Goal: Transaction & Acquisition: Obtain resource

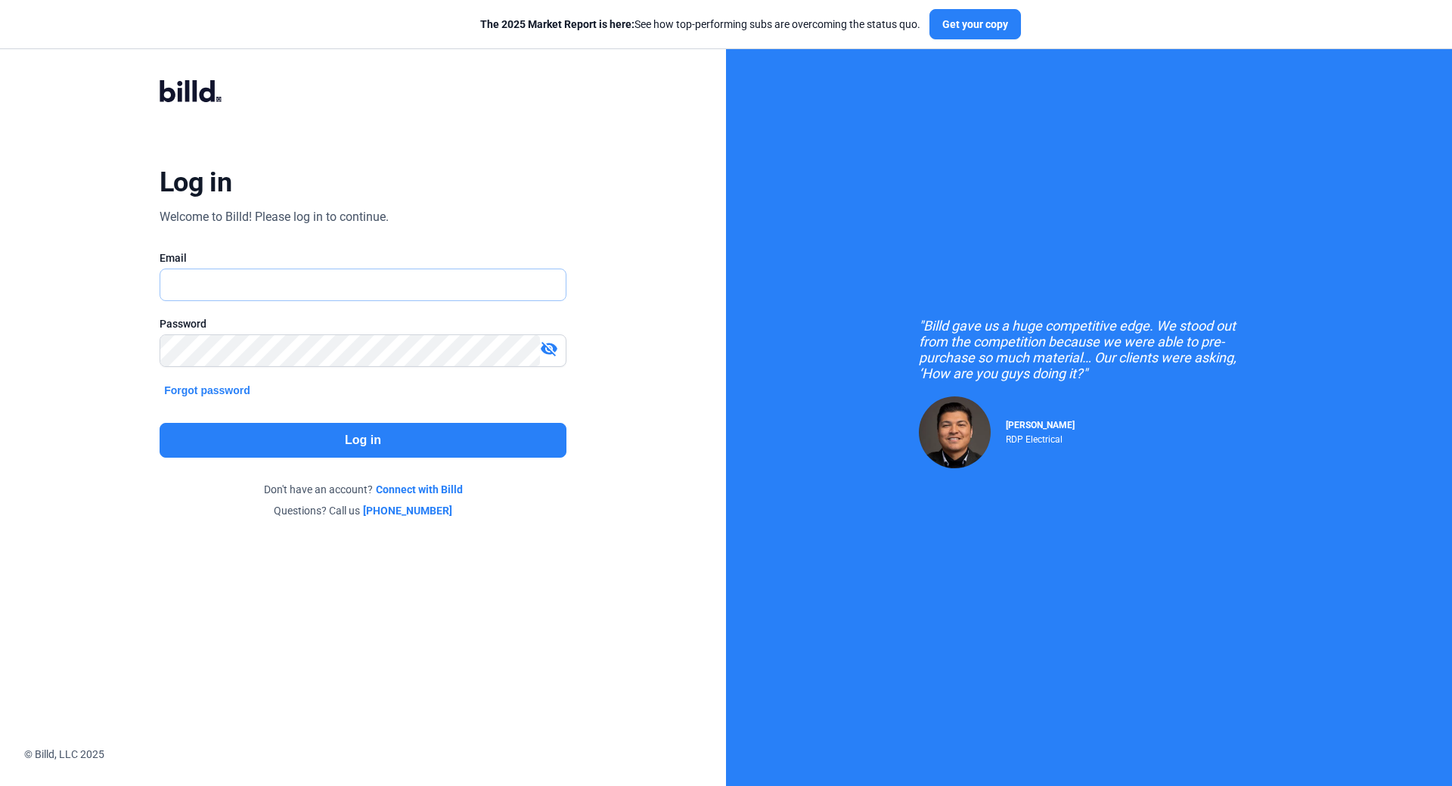
type input "[EMAIL_ADDRESS][DOMAIN_NAME]"
click at [351, 439] on button "Log in" at bounding box center [363, 440] width 407 height 35
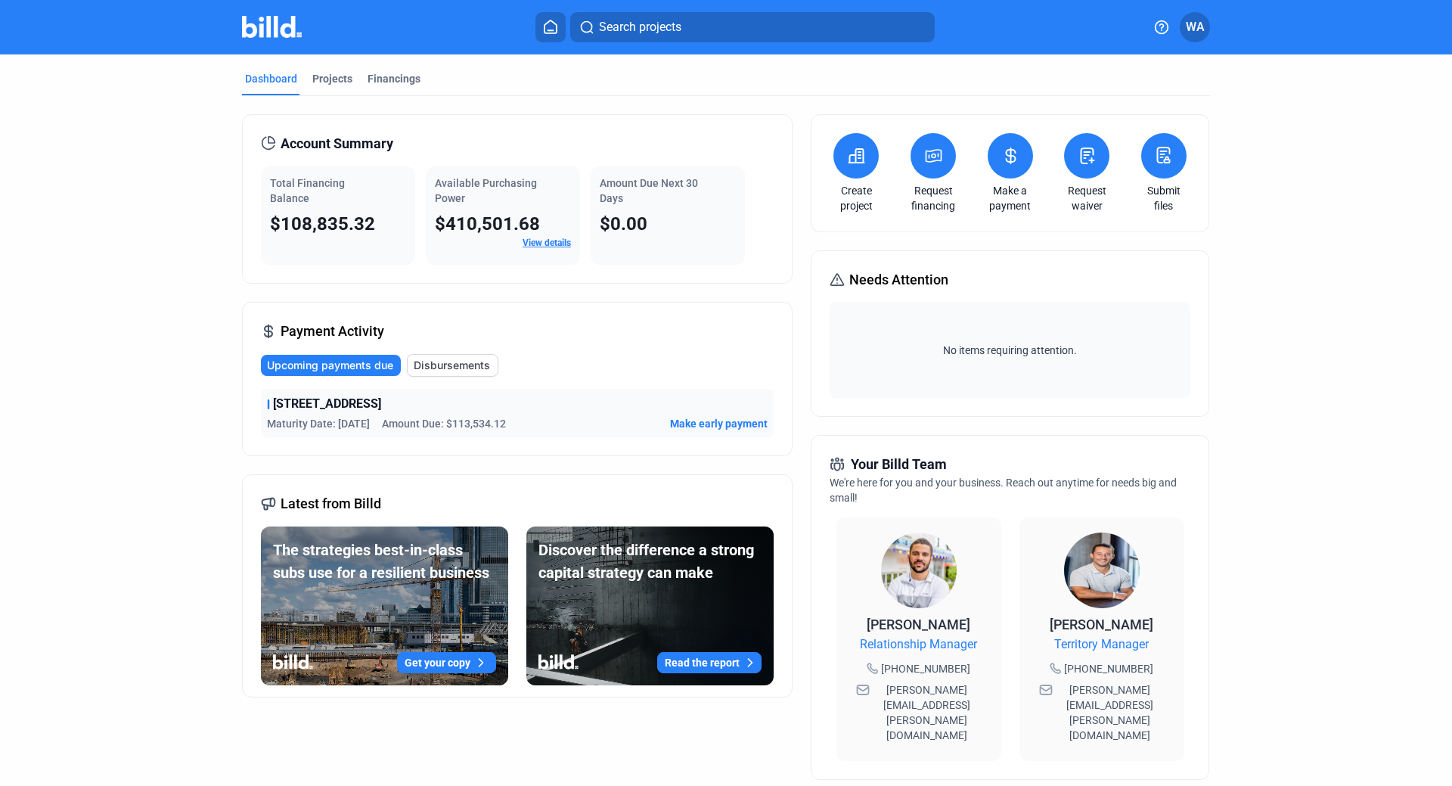
click at [924, 162] on icon at bounding box center [933, 156] width 19 height 18
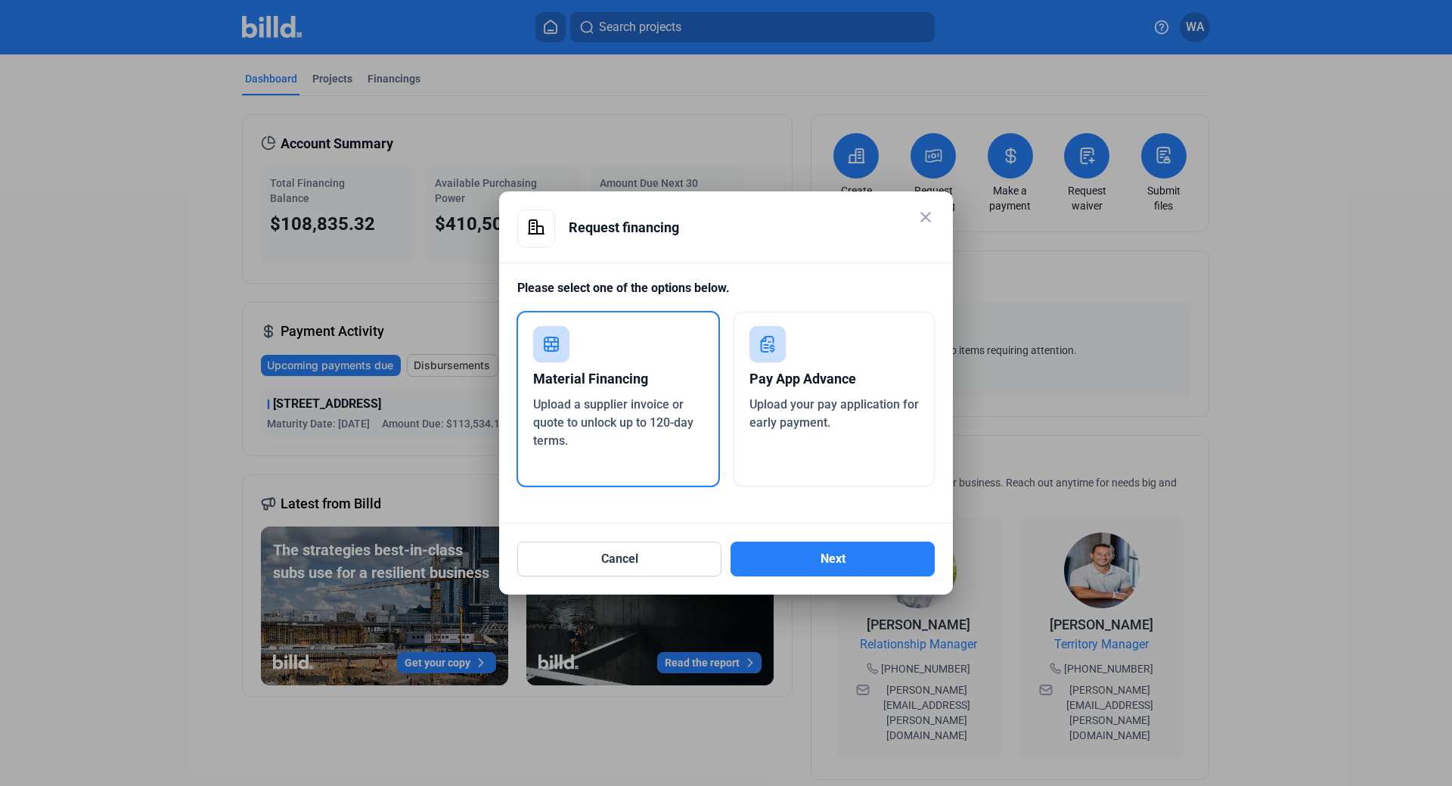
click at [862, 408] on span "Upload your pay application for early payment." at bounding box center [834, 413] width 169 height 33
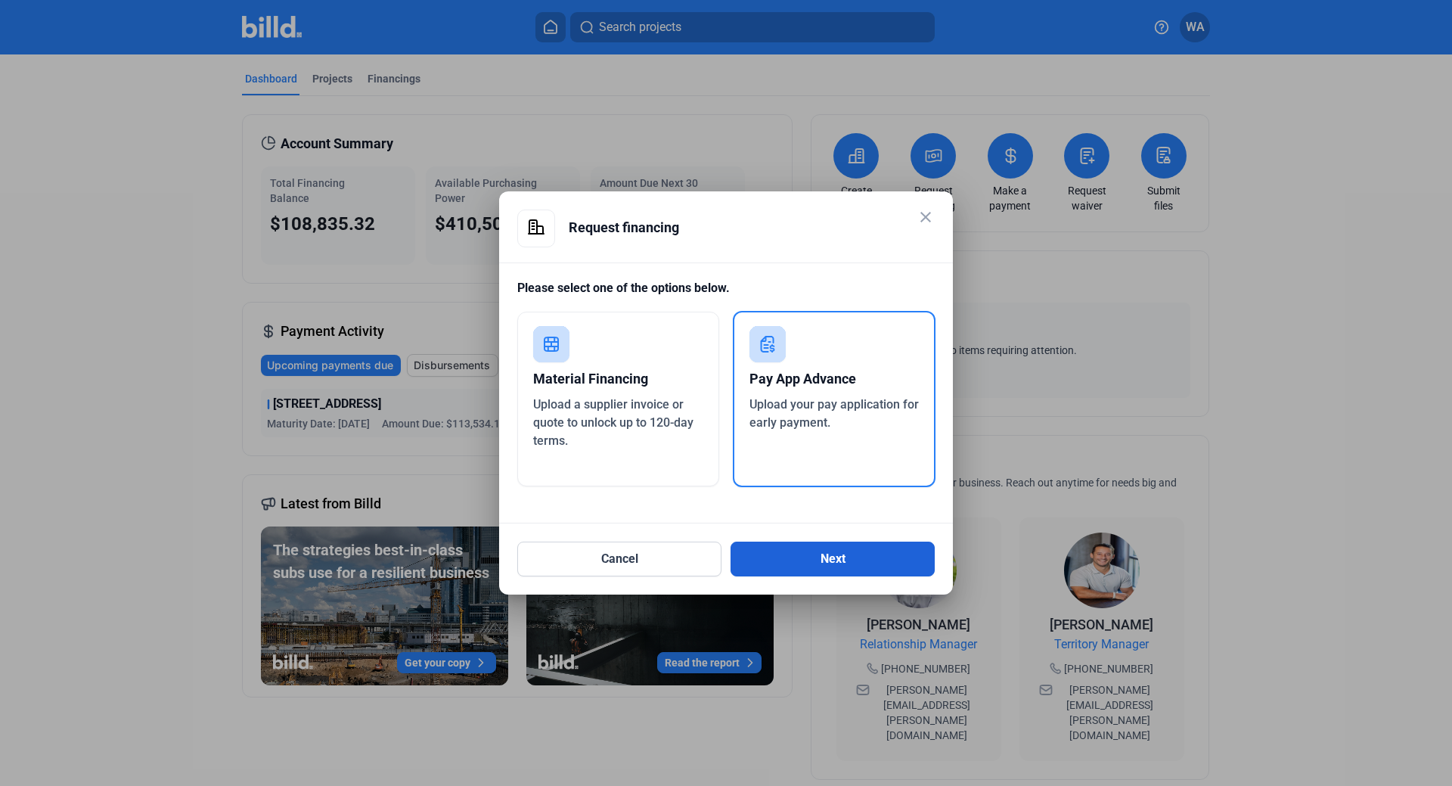
click at [849, 554] on button "Next" at bounding box center [833, 559] width 204 height 35
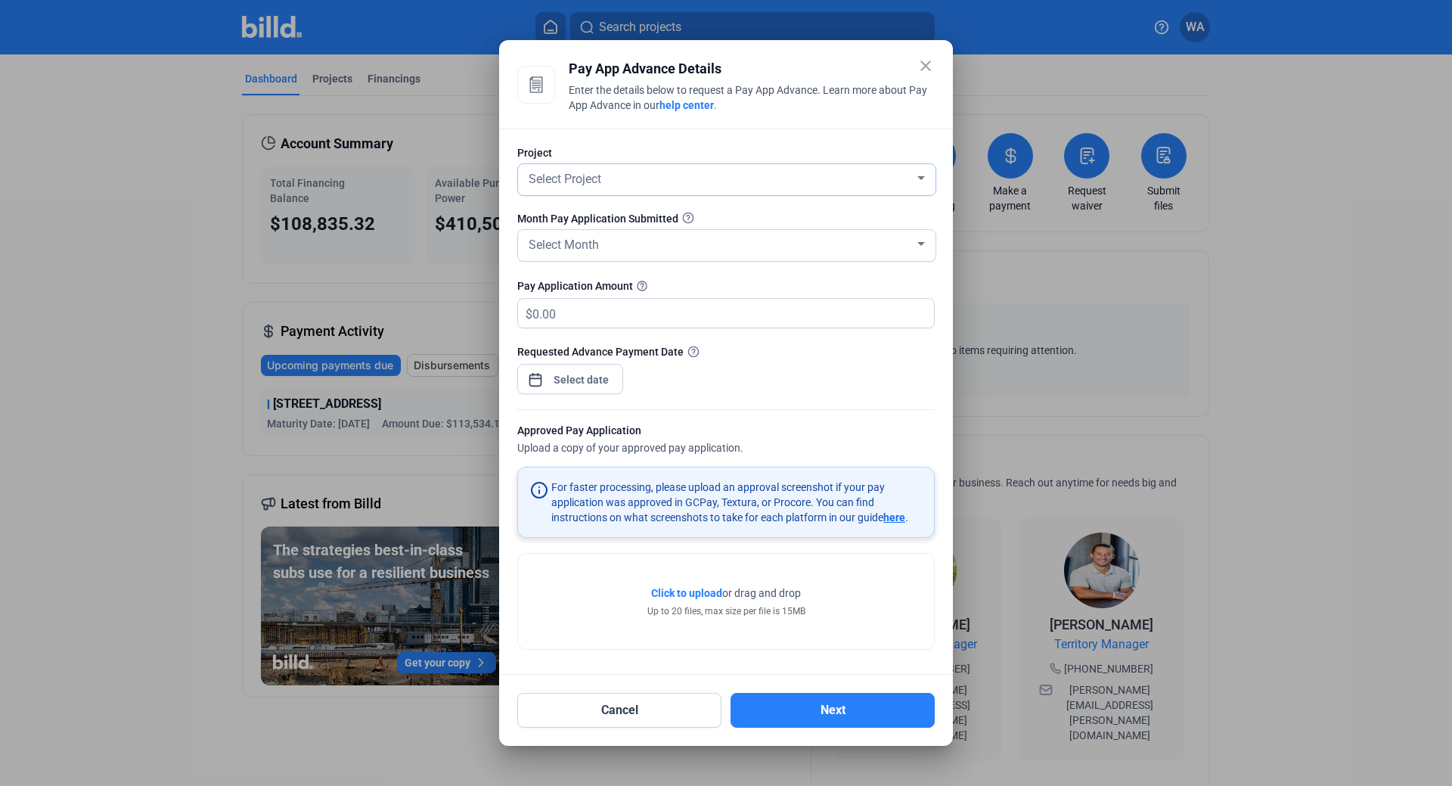
click at [927, 180] on div at bounding box center [921, 178] width 14 height 12
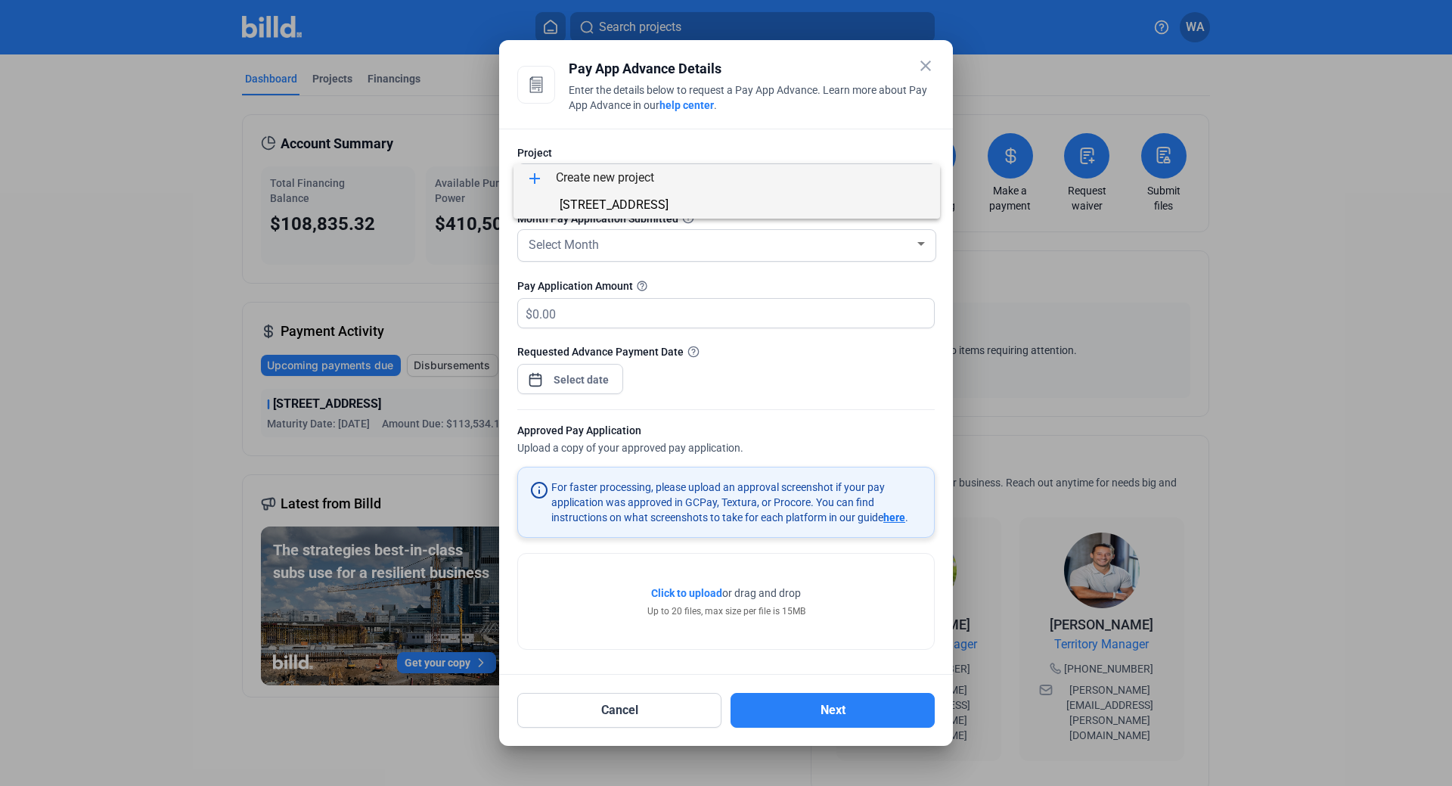
click at [669, 208] on span "[STREET_ADDRESS]" at bounding box center [614, 204] width 109 height 14
click at [910, 242] on div "Select Month" at bounding box center [720, 243] width 389 height 21
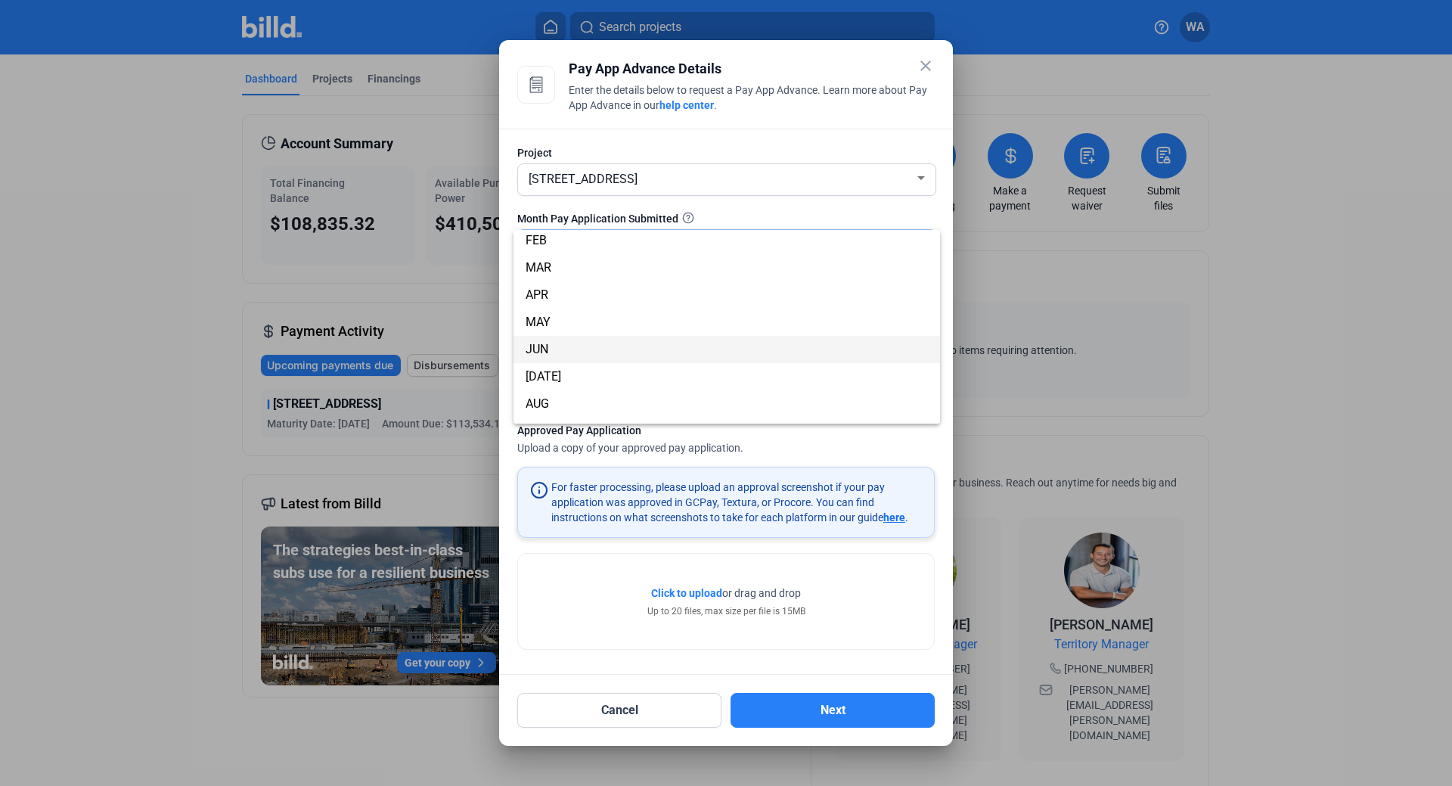
scroll to position [76, 0]
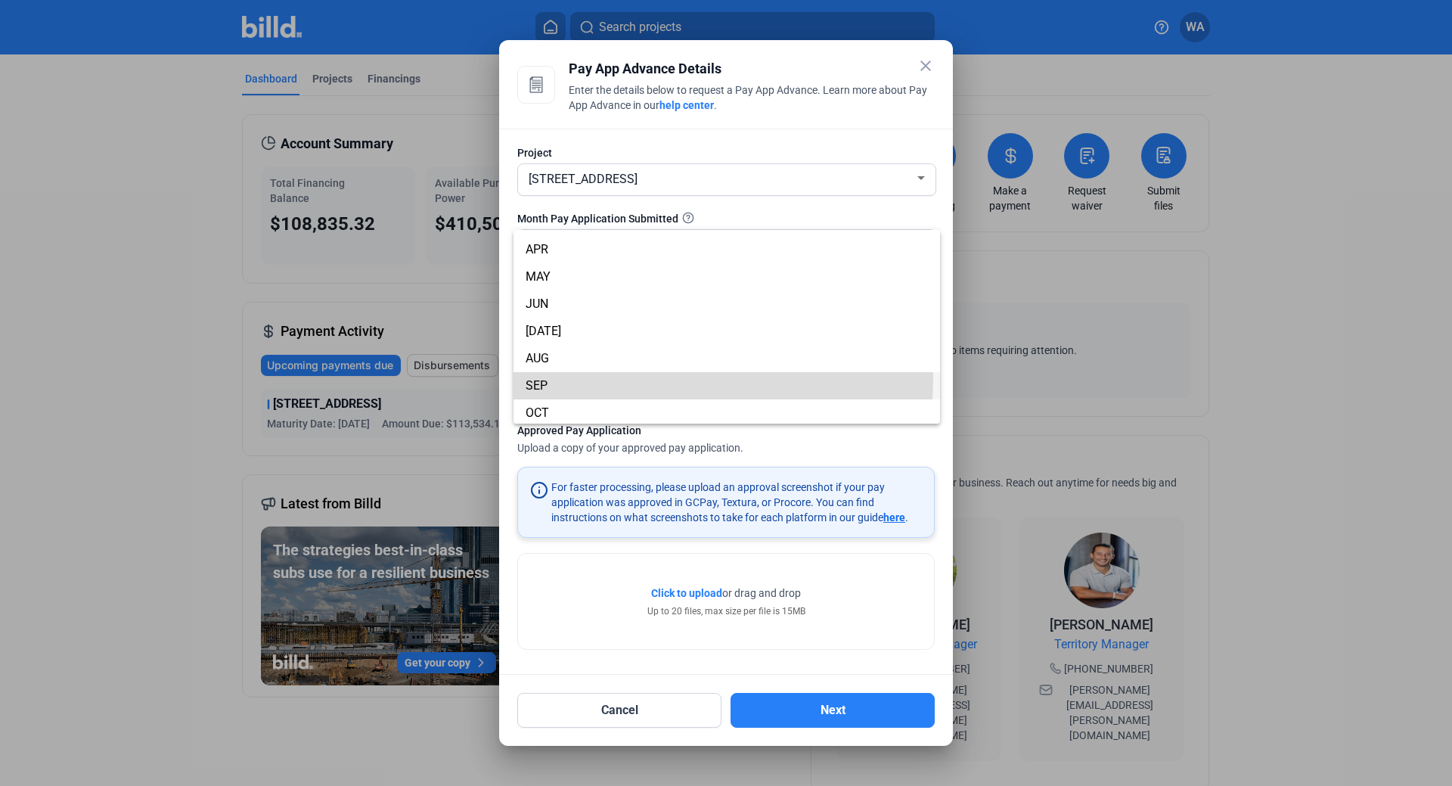
click at [648, 379] on span "SEP" at bounding box center [727, 385] width 402 height 27
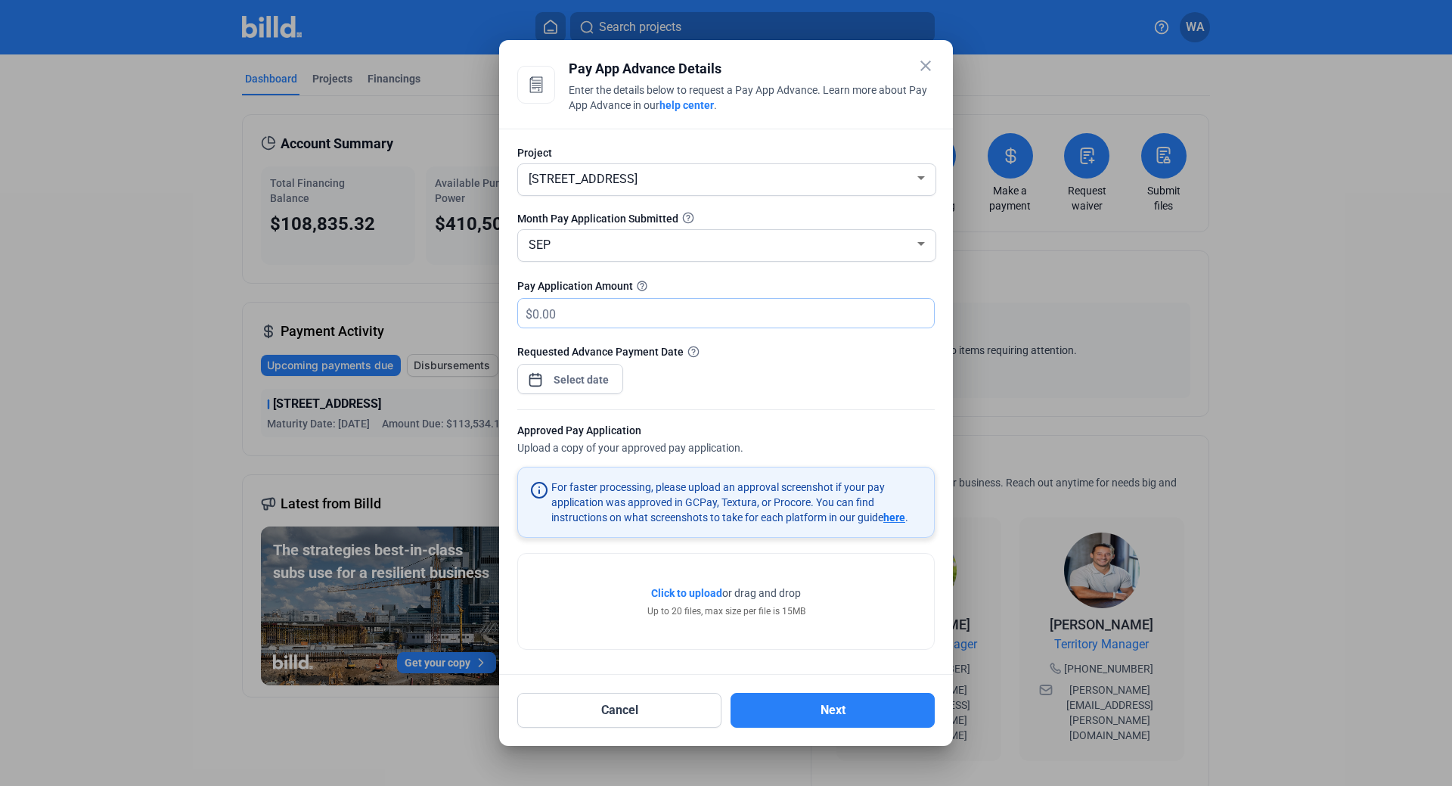
click at [616, 321] on input "text" at bounding box center [733, 313] width 402 height 29
drag, startPoint x: 644, startPoint y: 290, endPoint x: 588, endPoint y: 308, distance: 58.6
click at [588, 308] on div "This is the amount due on the pay application" at bounding box center [643, 315] width 200 height 20
click at [809, 312] on input "text" at bounding box center [733, 313] width 402 height 29
type input "152,823.33"
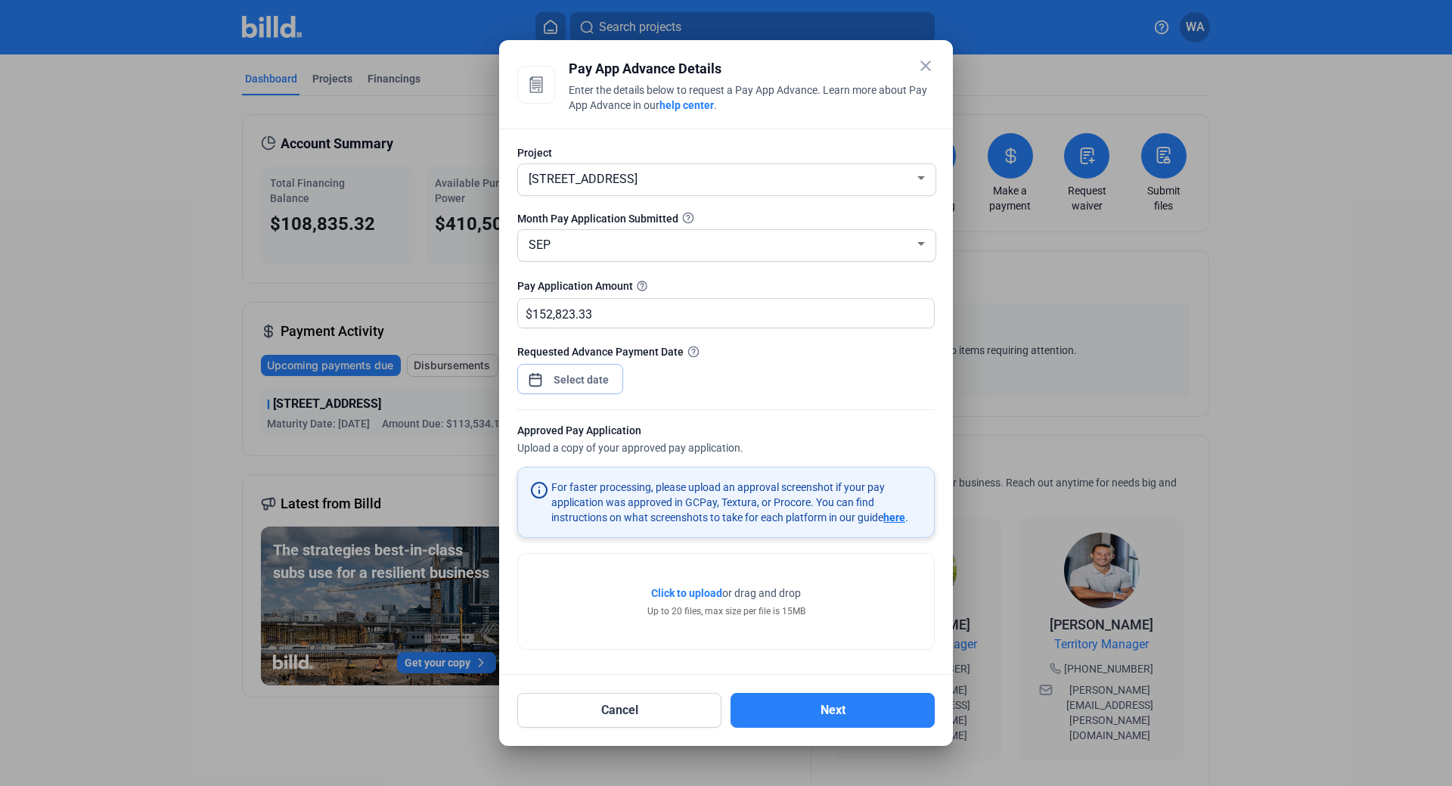
click at [589, 384] on div "close Pay App Advance Details Enter the details below to request a Pay App Adva…" at bounding box center [726, 393] width 1452 height 786
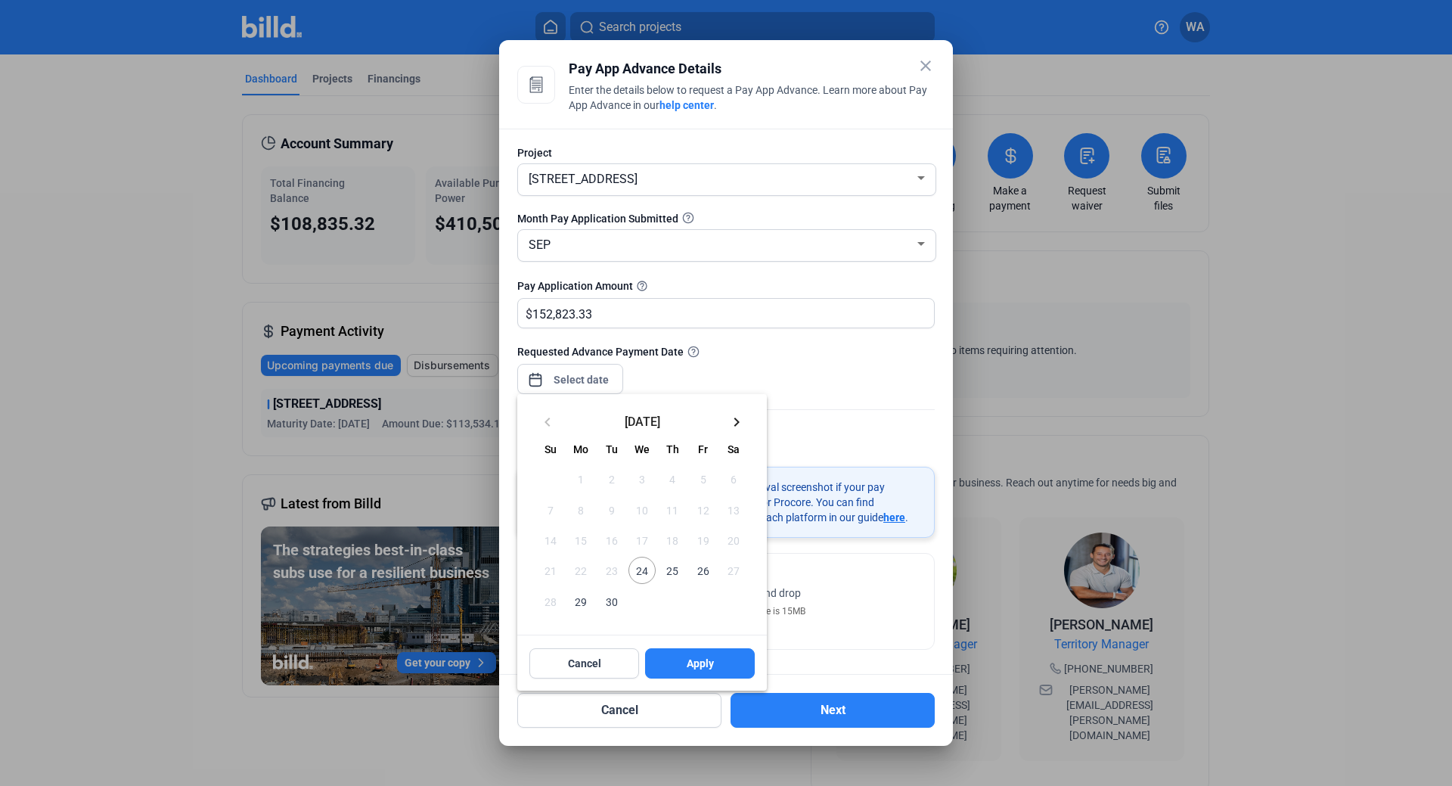
click at [704, 567] on span "26" at bounding box center [702, 570] width 27 height 27
click at [721, 668] on button "Apply" at bounding box center [700, 663] width 110 height 30
type input "Sep 26, 2025"
click at [856, 440] on div at bounding box center [726, 393] width 1452 height 786
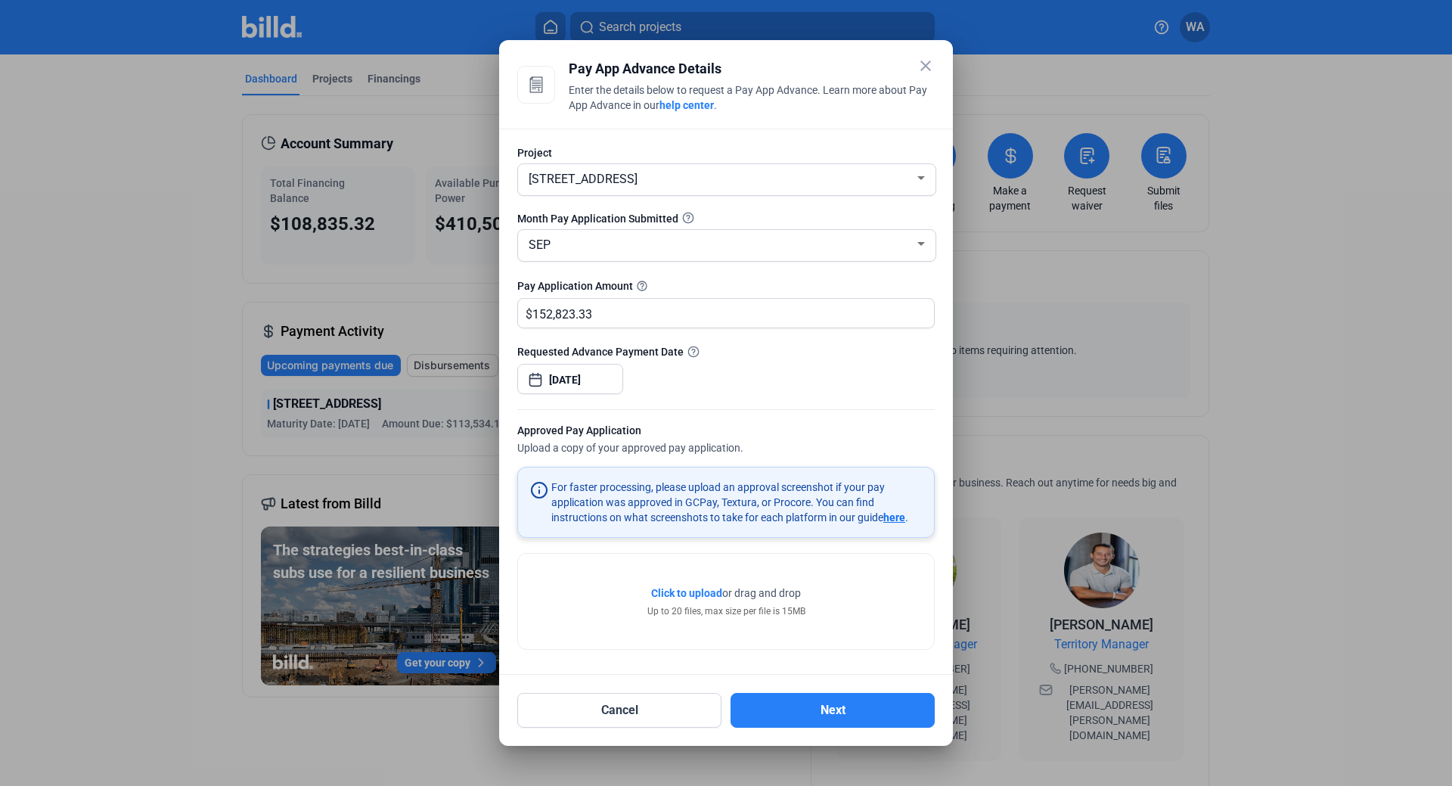
click at [694, 591] on span "Click to upload" at bounding box center [686, 593] width 71 height 12
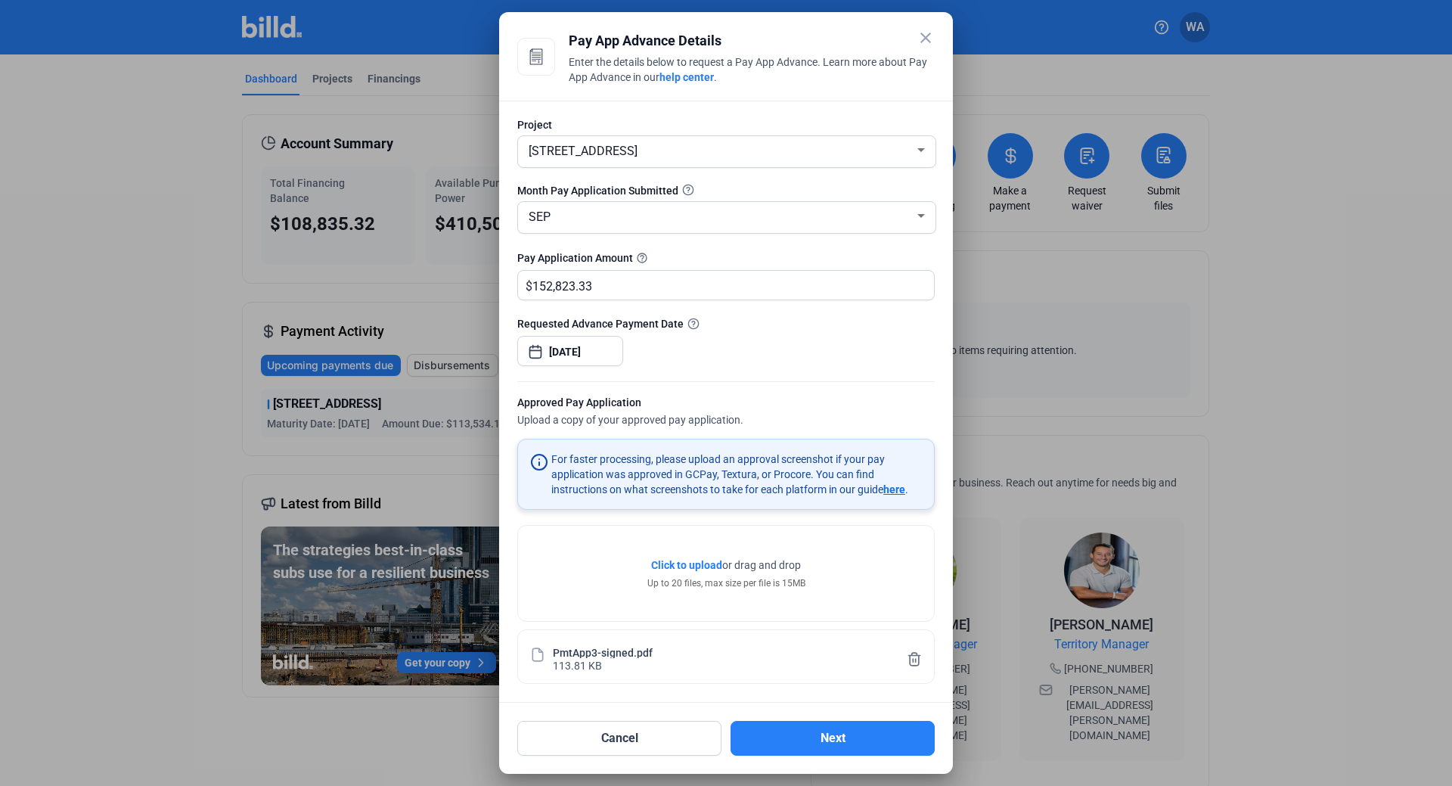
click at [772, 16] on mat-dialog-container "close Pay App Advance Details Enter the details below to request a Pay App Adva…" at bounding box center [726, 393] width 454 height 762
click at [845, 741] on button "Next" at bounding box center [833, 738] width 204 height 35
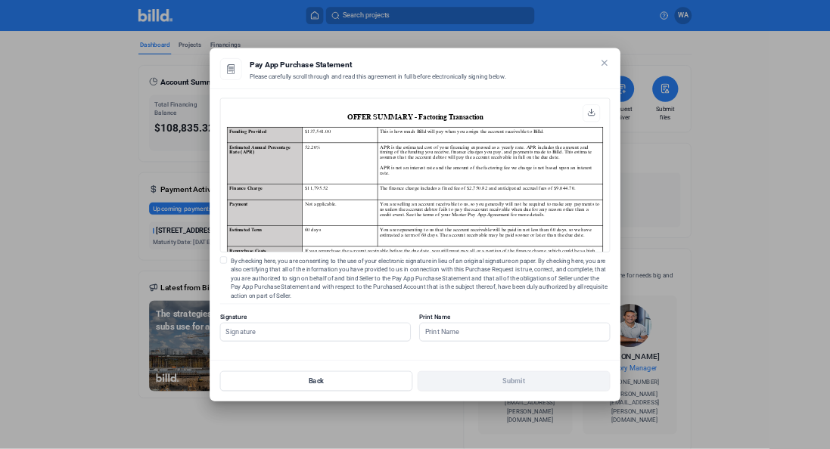
scroll to position [1, 0]
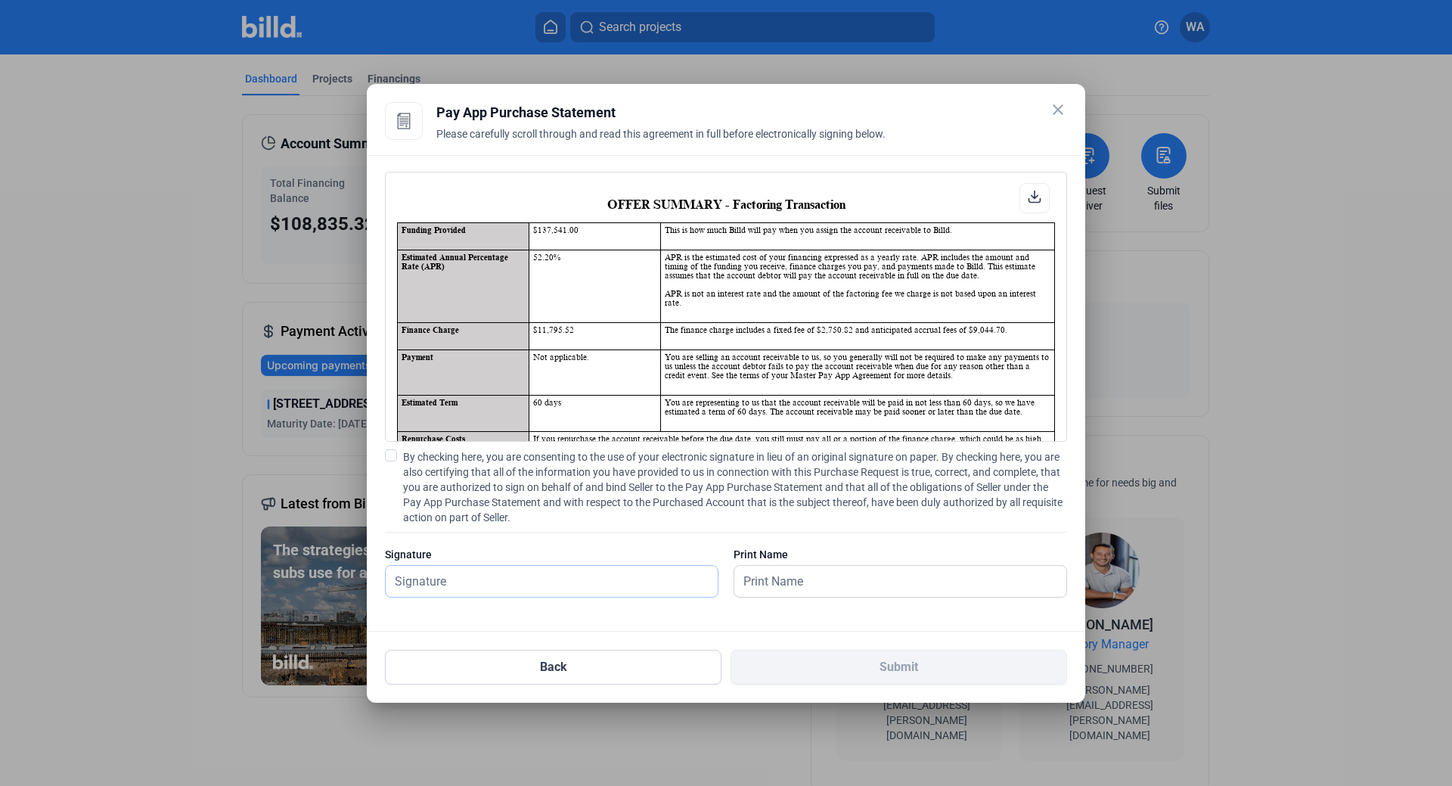
click at [470, 576] on input "text" at bounding box center [552, 581] width 332 height 31
type input "[PERSON_NAME]"
click at [788, 349] on td "You are selling an account receivable to us, so you generally will not be requi…" at bounding box center [857, 371] width 394 height 45
click at [795, 583] on input "text" at bounding box center [891, 581] width 315 height 31
type input "[PERSON_NAME]"
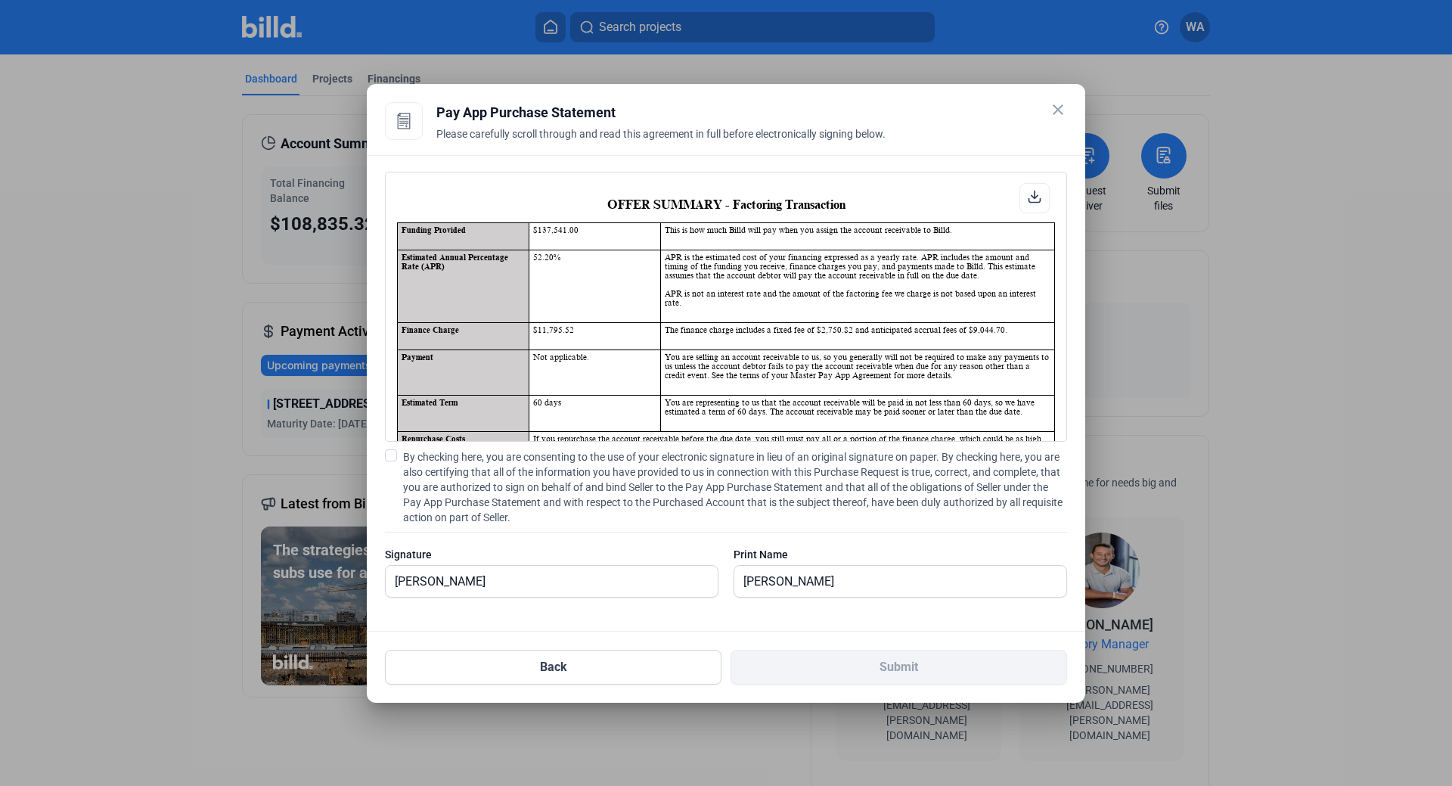
click at [921, 400] on td "You are representing to us that the account receivable will be paid in not less…" at bounding box center [857, 413] width 394 height 36
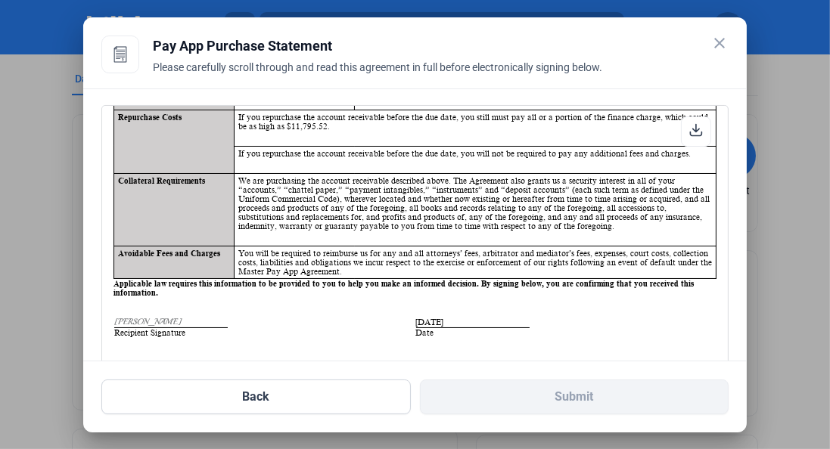
scroll to position [303, 0]
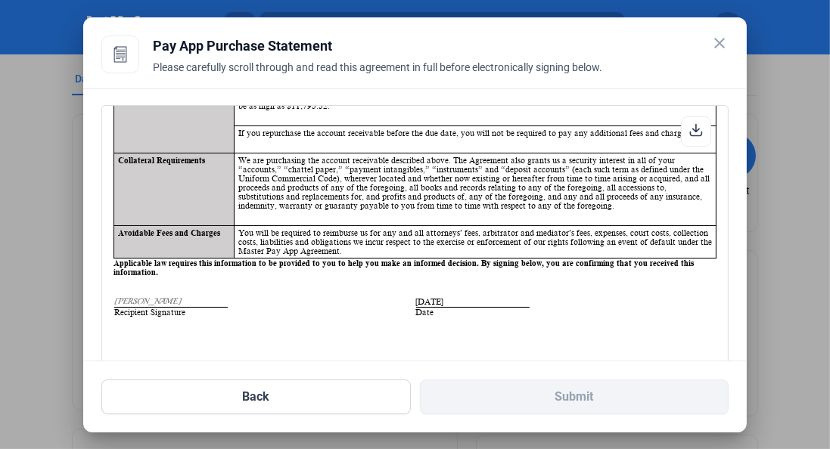
click at [141, 297] on span "[PERSON_NAME]" at bounding box center [147, 302] width 67 height 10
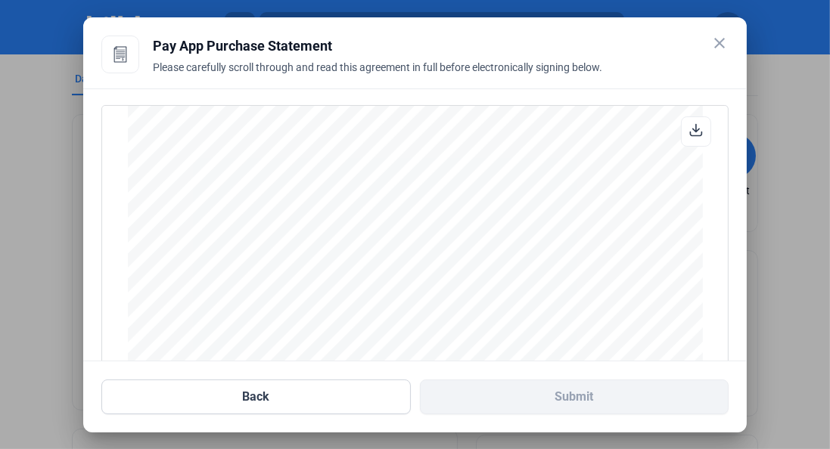
scroll to position [3041, 0]
click at [690, 127] on icon at bounding box center [696, 130] width 14 height 14
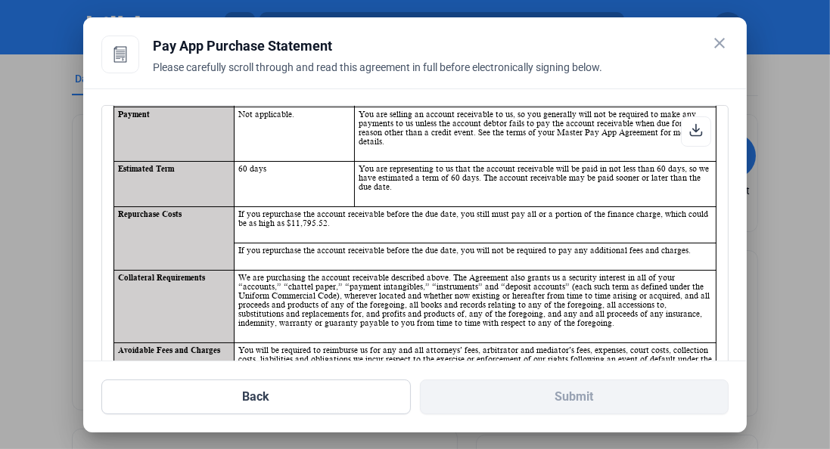
scroll to position [0, 0]
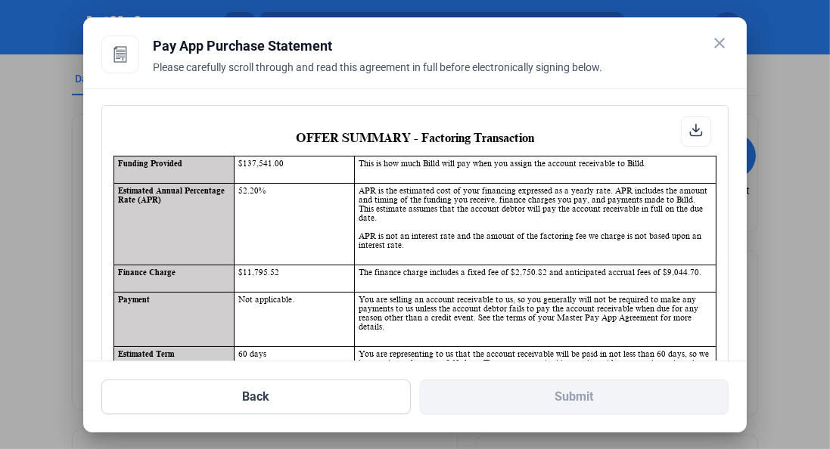
click at [529, 210] on td "APR is the estimated cost of your financing expressed as a yearly rate. APR inc…" at bounding box center [536, 224] width 362 height 82
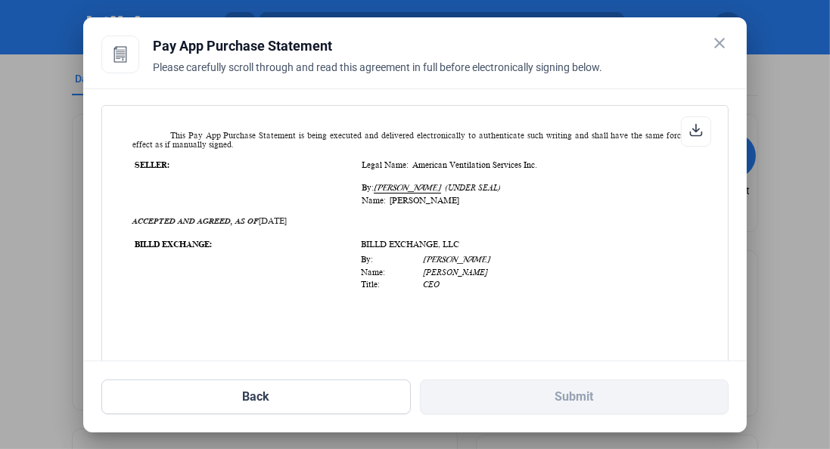
scroll to position [1702, 0]
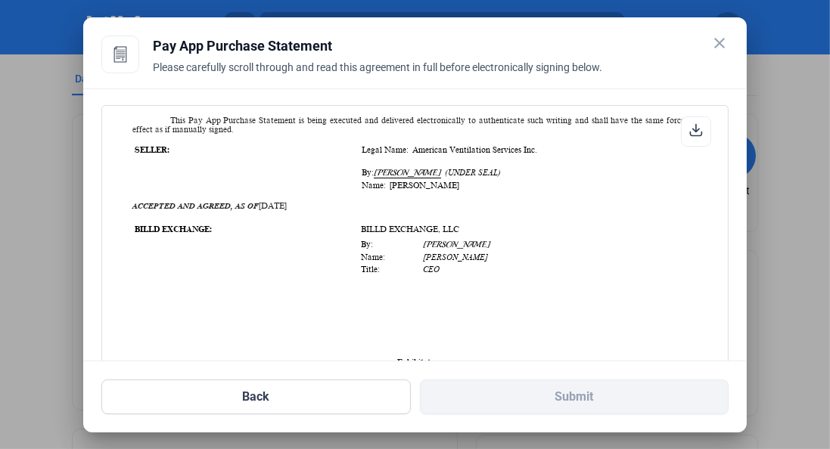
click at [414, 168] on span "[PERSON_NAME]" at bounding box center [407, 173] width 67 height 11
click at [483, 168] on icon "(UNDER SEAL)" at bounding box center [471, 172] width 60 height 9
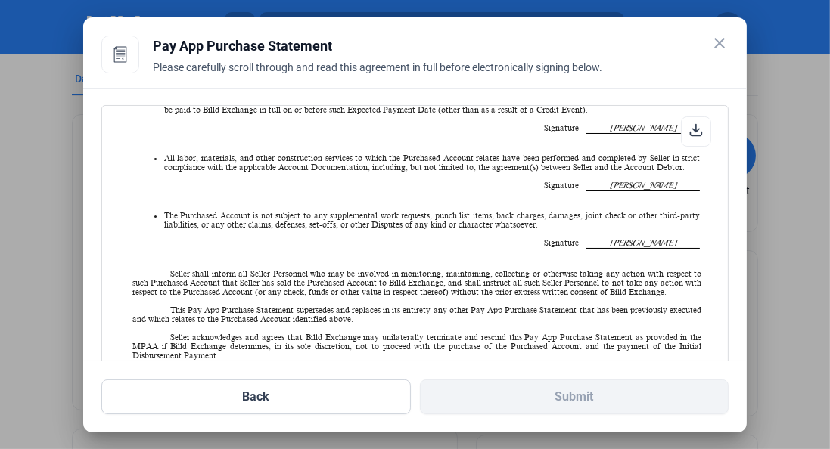
scroll to position [1313, 0]
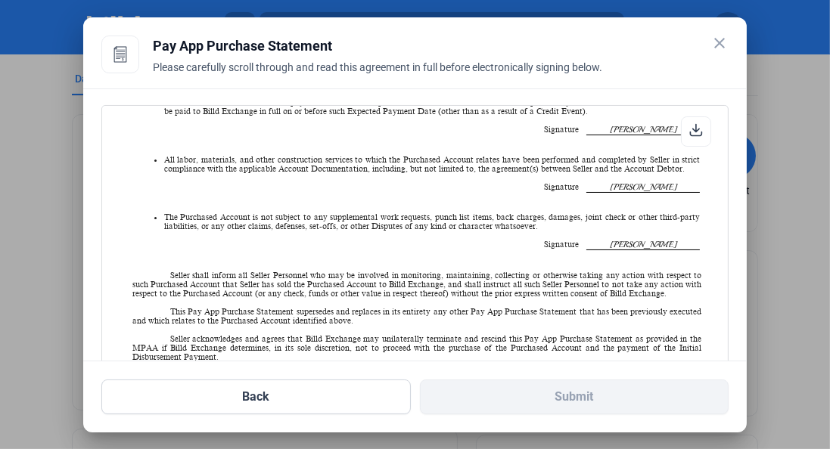
click at [609, 240] on span "[PERSON_NAME]" at bounding box center [642, 245] width 113 height 11
click at [625, 182] on span "[PERSON_NAME]" at bounding box center [642, 187] width 113 height 11
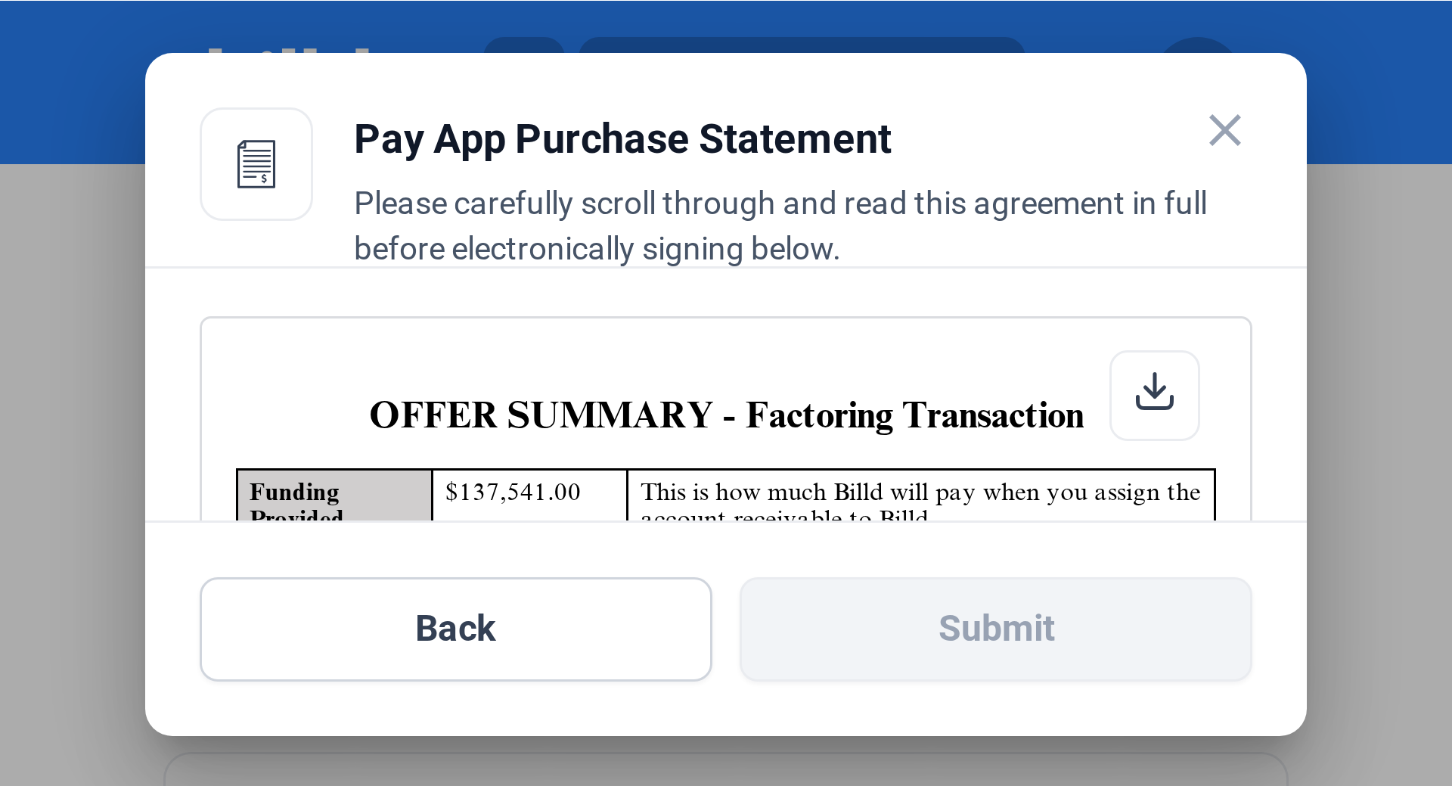
scroll to position [1, 0]
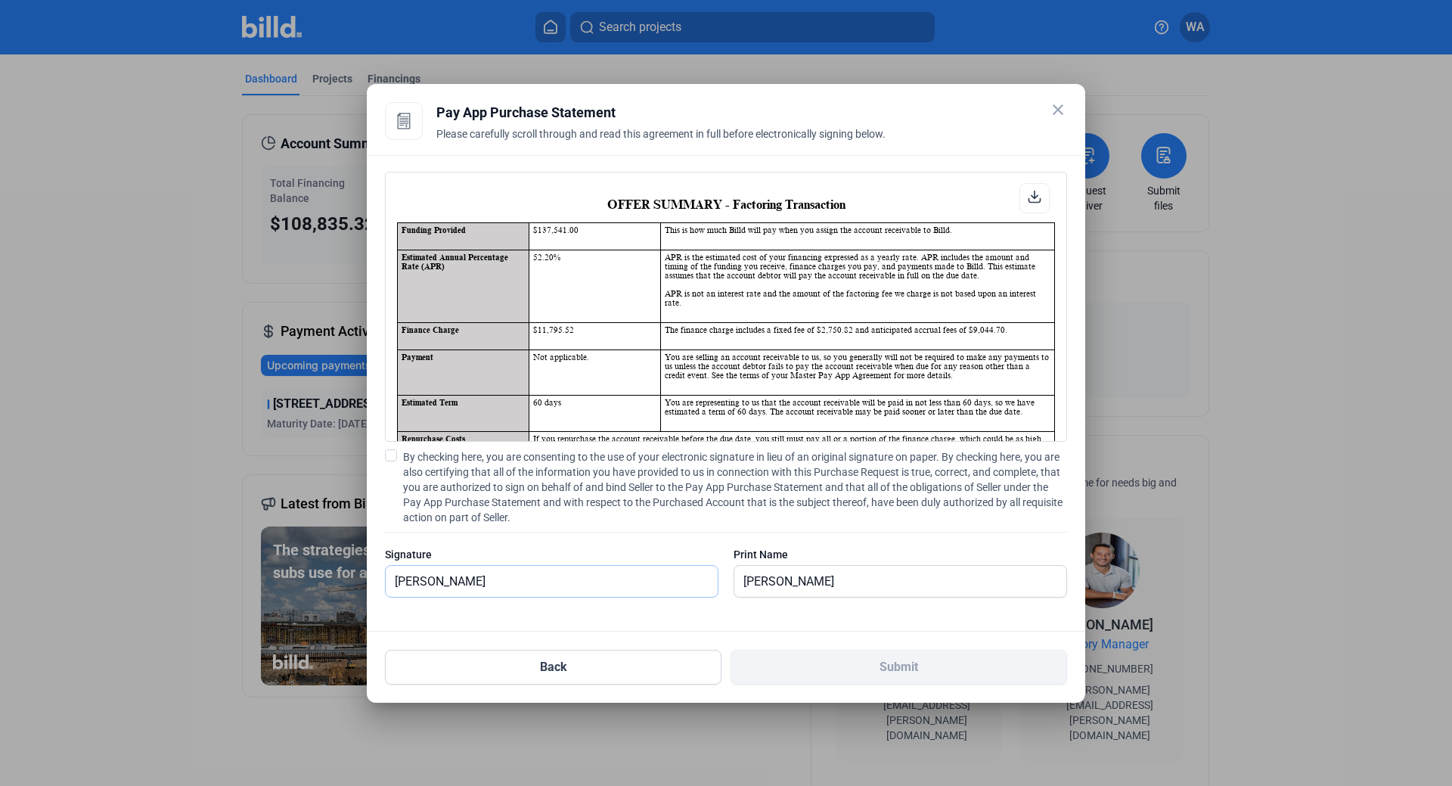
click at [564, 583] on input "[PERSON_NAME]" at bounding box center [543, 581] width 315 height 31
click at [791, 579] on input "[PERSON_NAME]" at bounding box center [891, 581] width 315 height 31
click at [862, 585] on input "[PERSON_NAME]" at bounding box center [900, 581] width 332 height 31
click at [612, 595] on input "[PERSON_NAME]" at bounding box center [543, 581] width 315 height 31
click at [561, 592] on input "[PERSON_NAME]" at bounding box center [552, 581] width 332 height 31
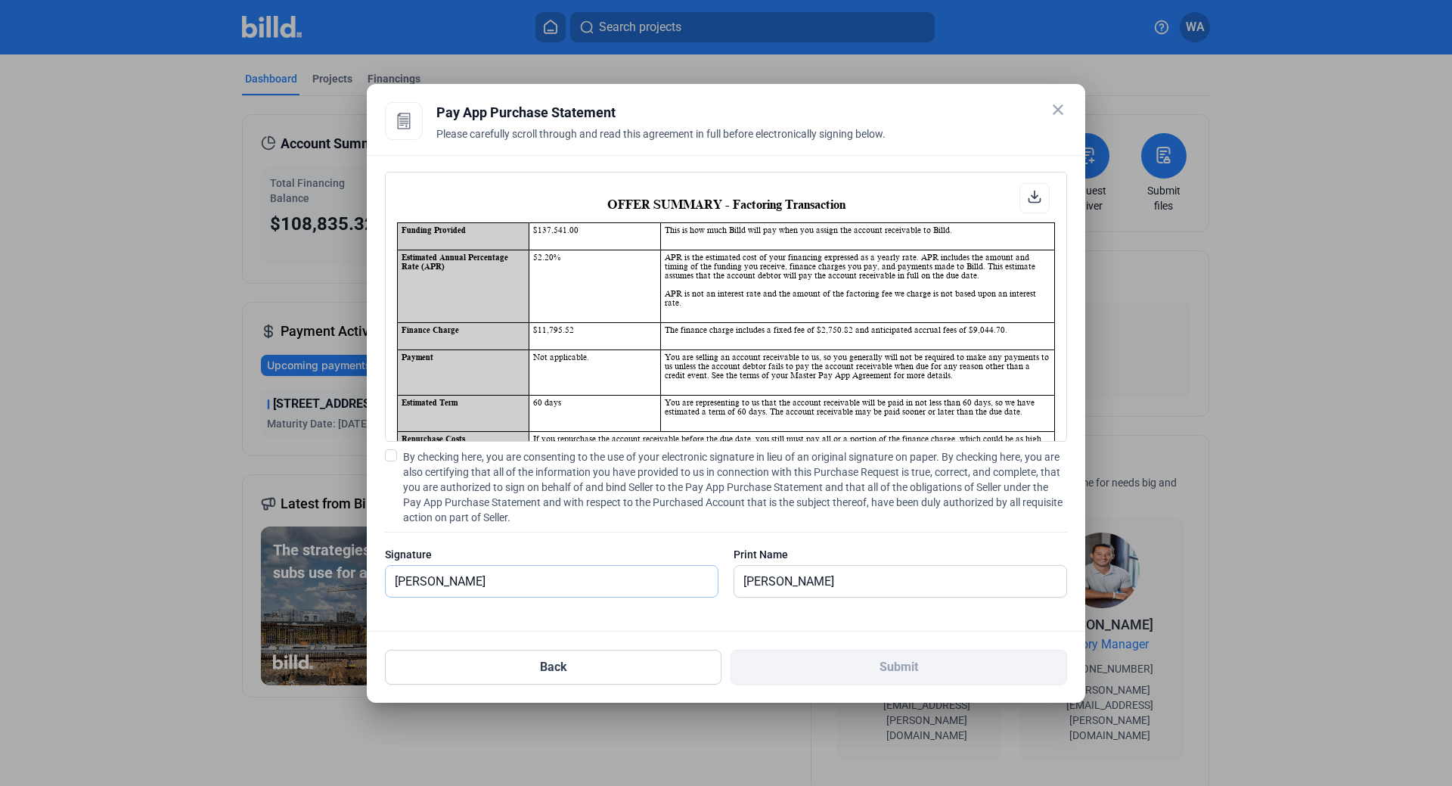
drag, startPoint x: 579, startPoint y: 591, endPoint x: 275, endPoint y: 602, distance: 305.0
click at [275, 602] on div "close Pay App Advance Details Enter the details below to request a Pay App Adva…" at bounding box center [726, 393] width 1452 height 786
click at [390, 461] on label "By checking here, you are consenting to the use of your electronic signature in…" at bounding box center [726, 487] width 682 height 76
click at [0, 0] on input "By checking here, you are consenting to the use of your electronic signature in…" at bounding box center [0, 0] width 0 height 0
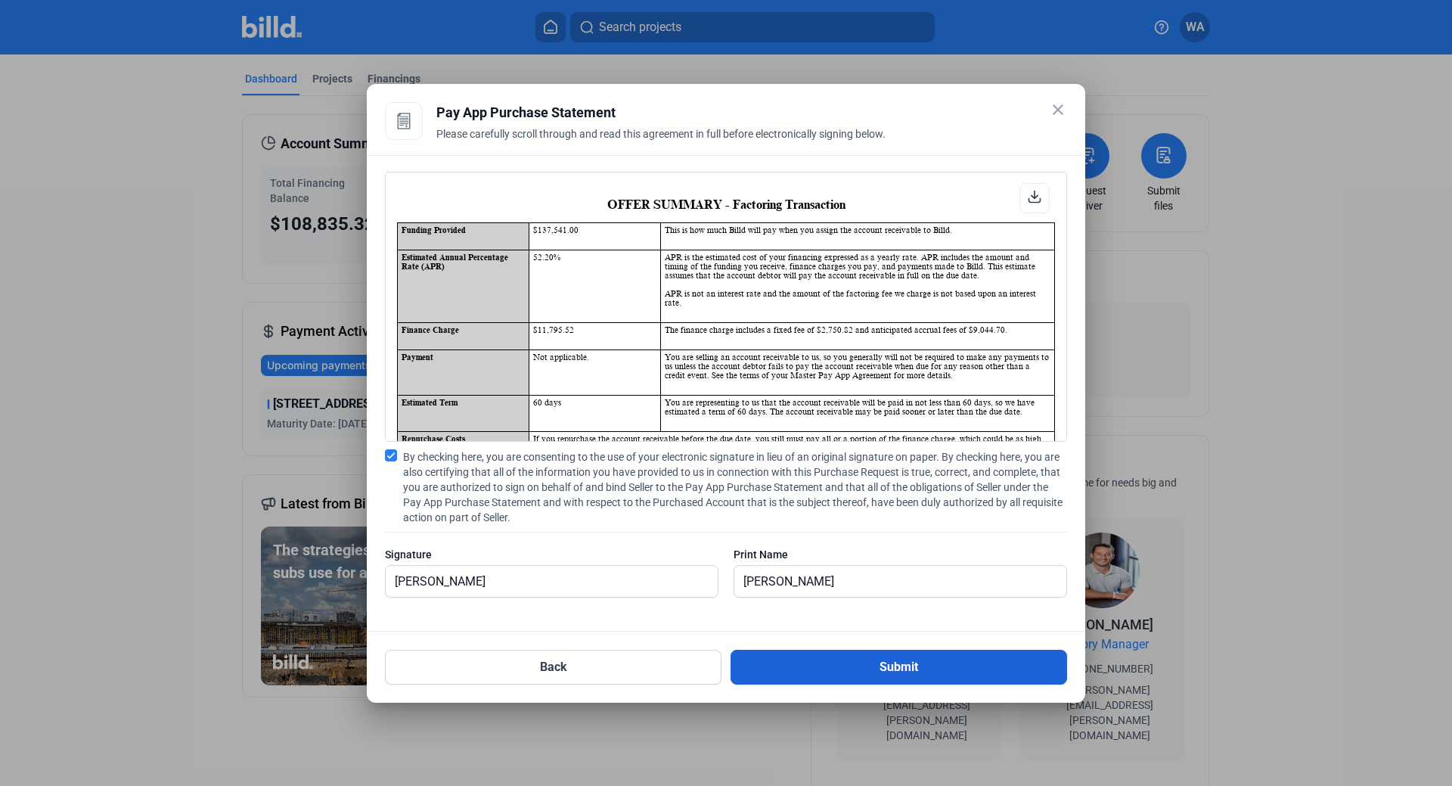
click at [902, 662] on button "Submit" at bounding box center [899, 667] width 337 height 35
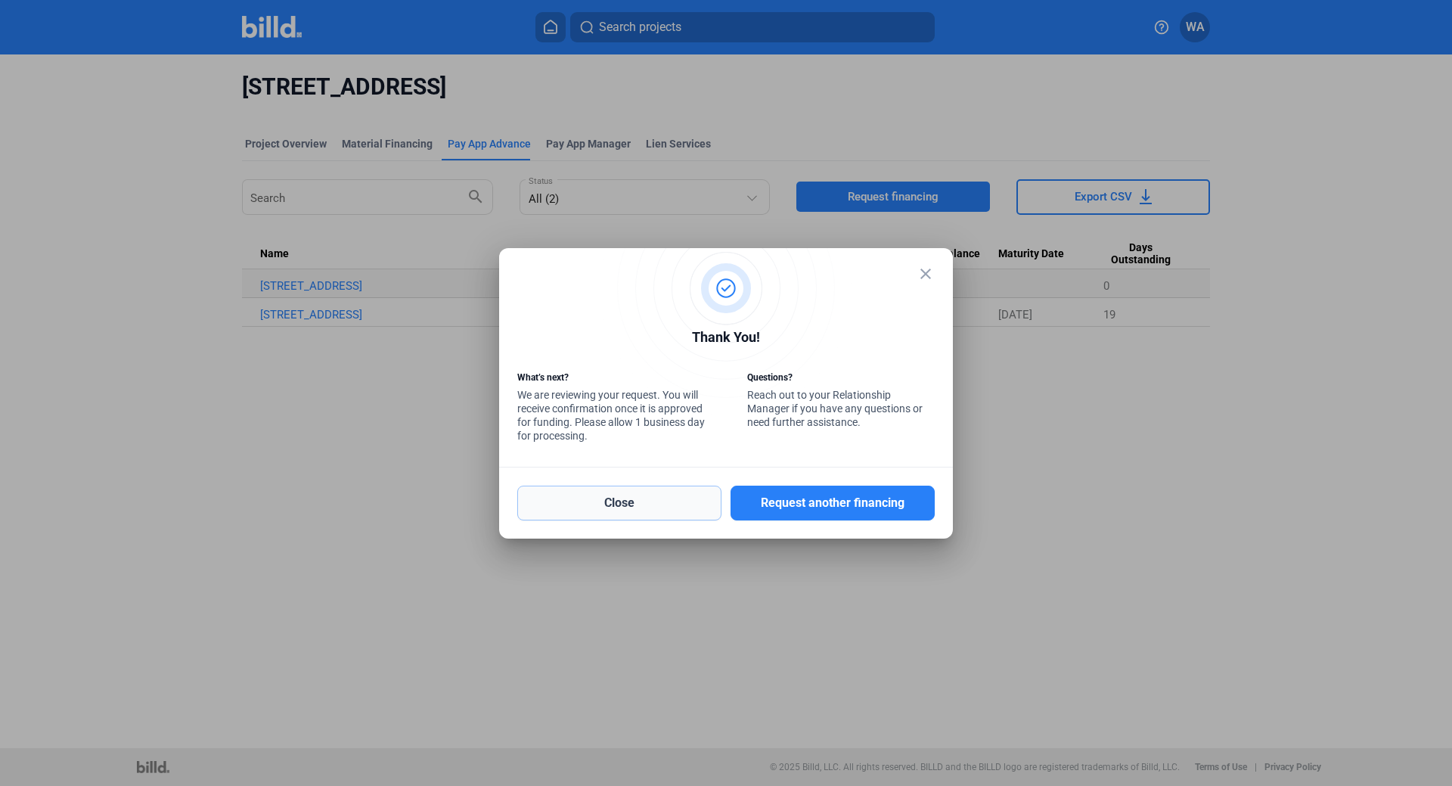
click at [603, 509] on button "Close" at bounding box center [619, 503] width 204 height 35
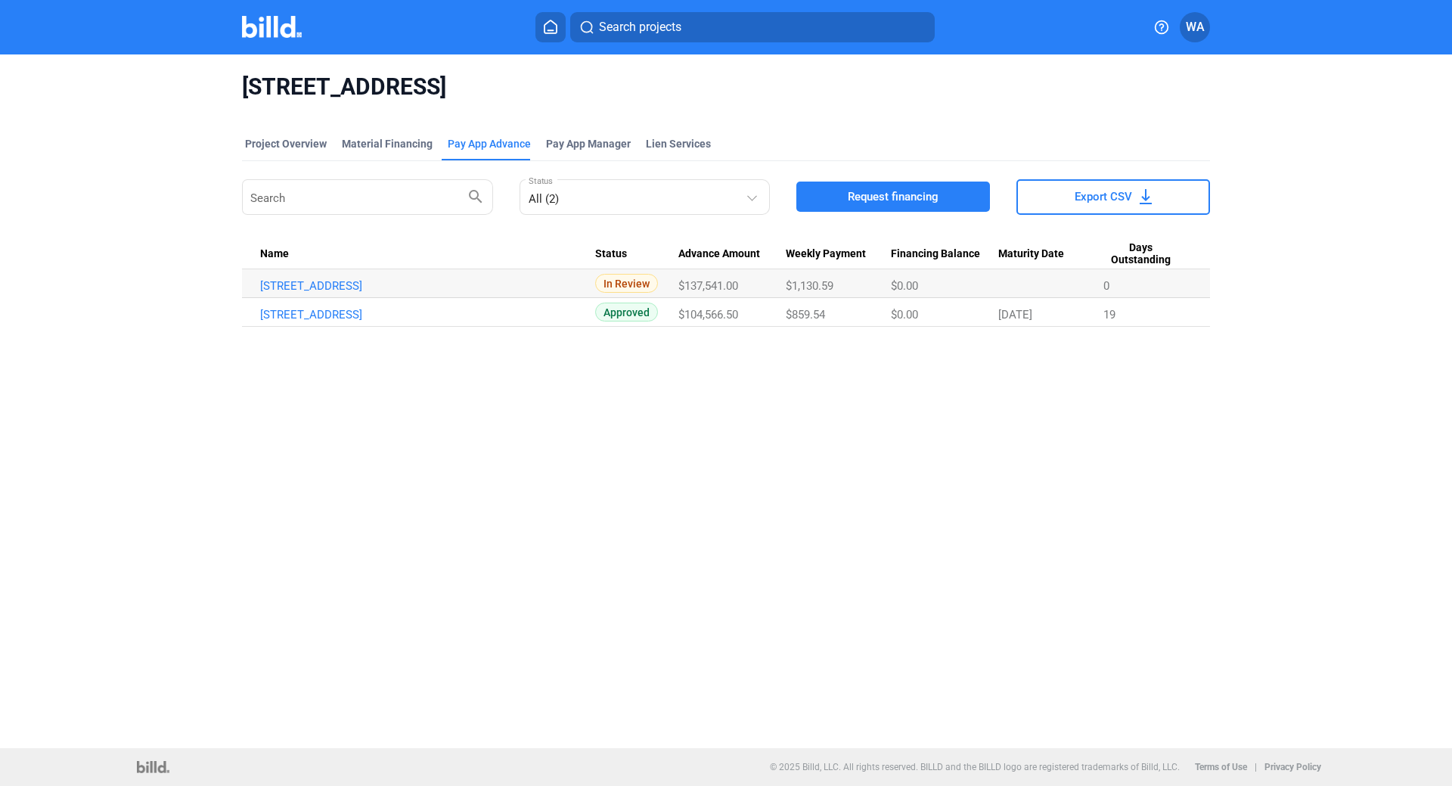
click at [284, 31] on img at bounding box center [272, 27] width 60 height 22
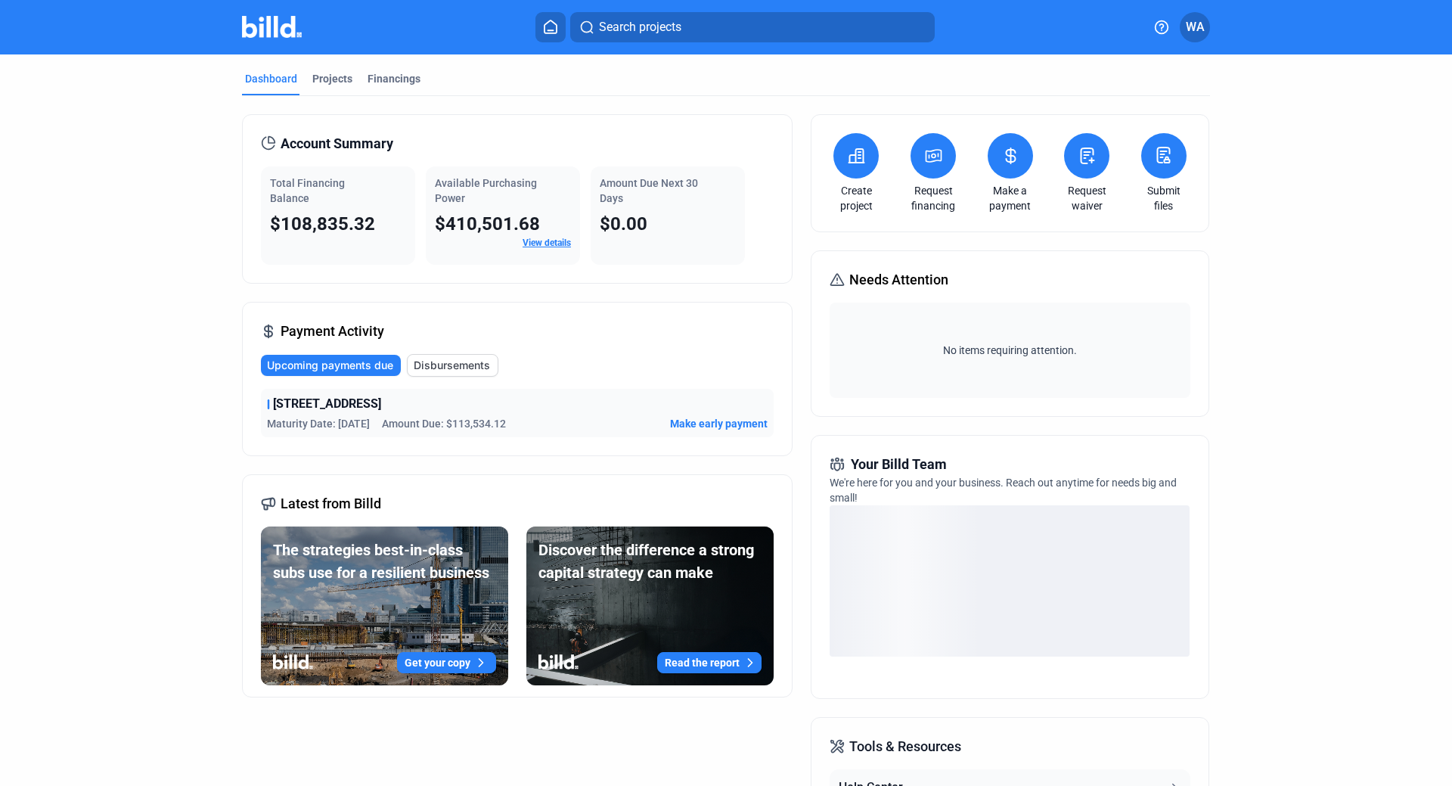
click at [941, 157] on button at bounding box center [933, 155] width 45 height 45
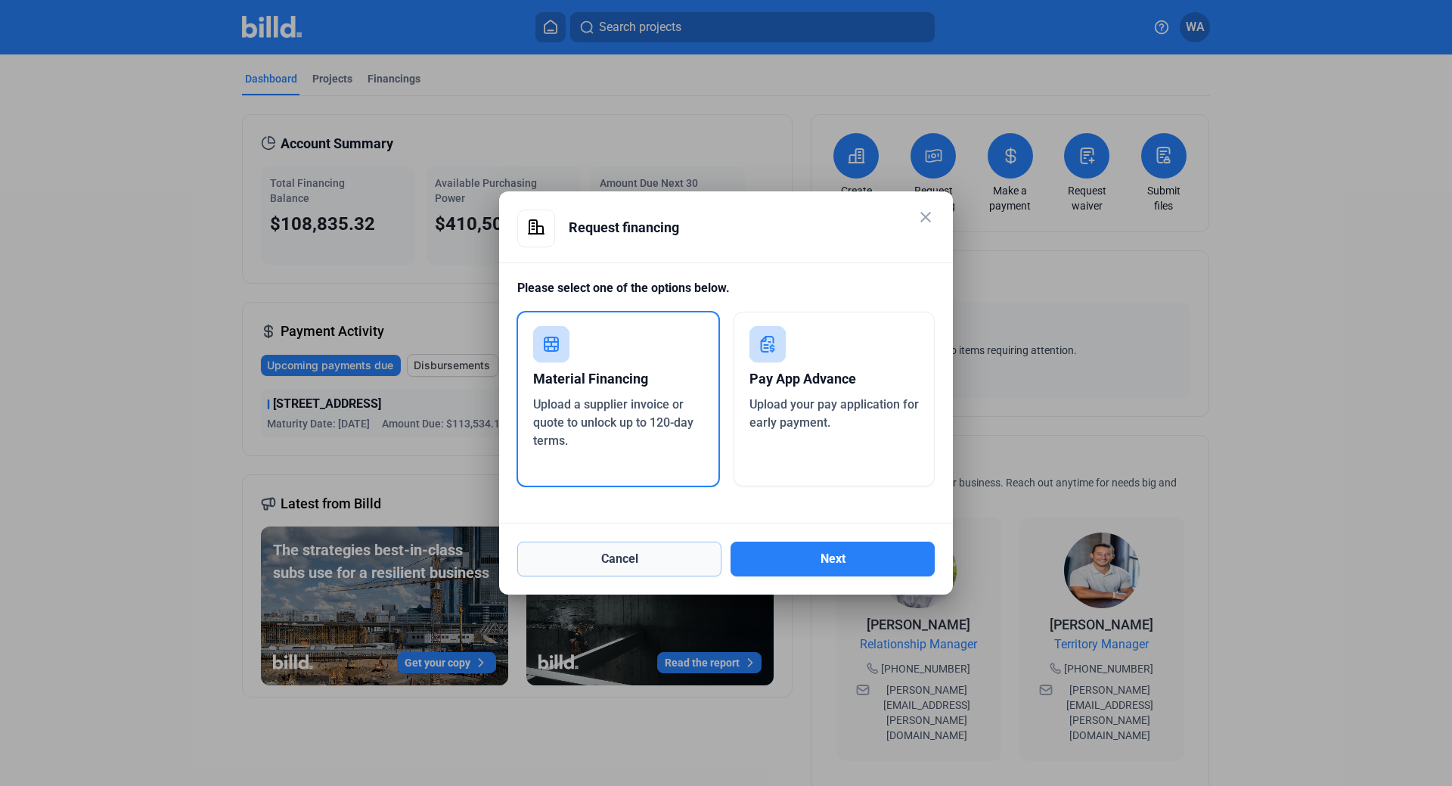
click at [686, 559] on button "Cancel" at bounding box center [619, 559] width 204 height 35
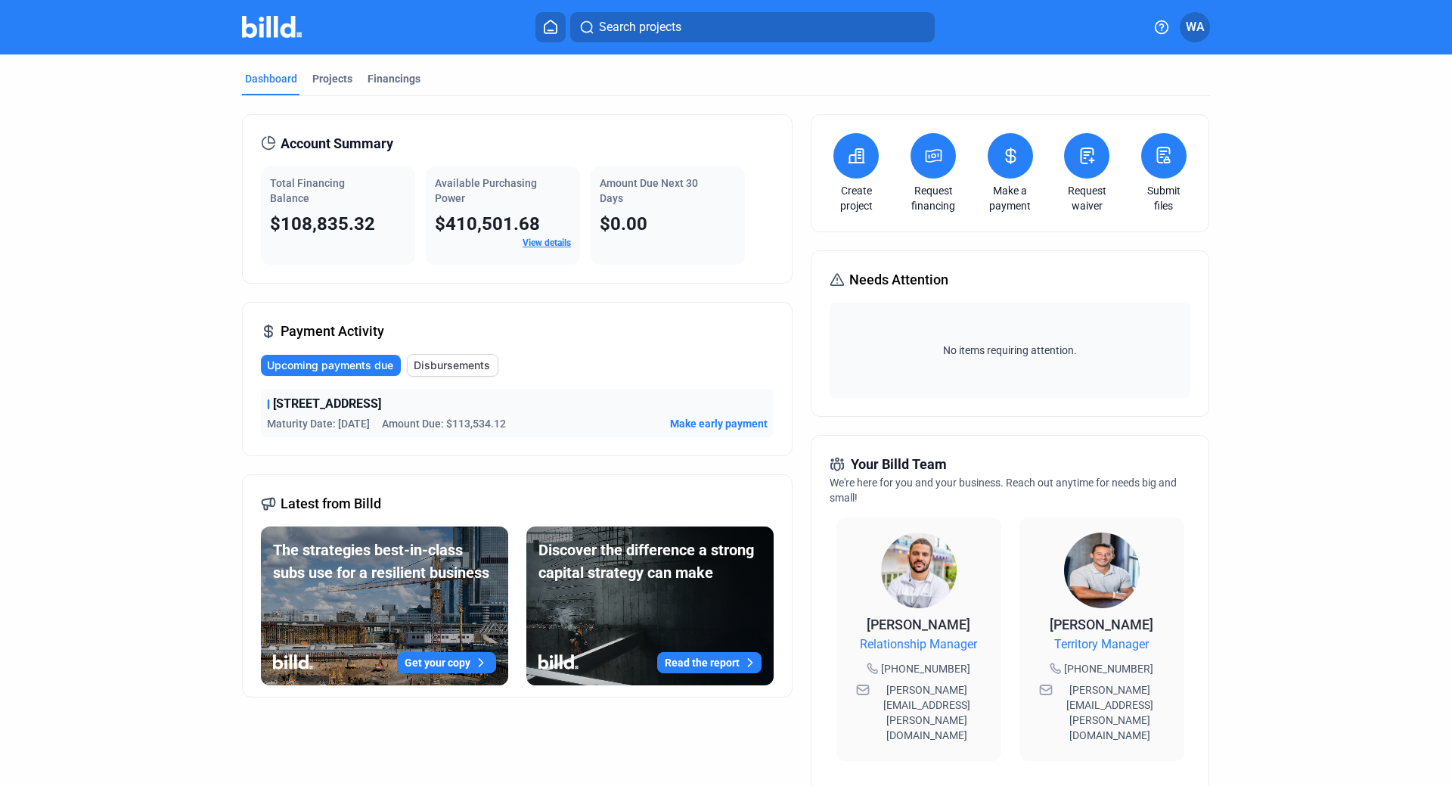
click at [1256, 316] on dashboard "Dashboard Projects Financings Account Summary Total Financing Balance $108,835.…" at bounding box center [726, 583] width 1307 height 1058
click at [1372, 345] on dashboard "Dashboard Projects Financings Account Summary Total Financing Balance $108,835.…" at bounding box center [726, 583] width 1307 height 1058
click at [1293, 458] on dashboard "Dashboard Projects Financings Account Summary Total Financing Balance $108,835.…" at bounding box center [726, 583] width 1307 height 1058
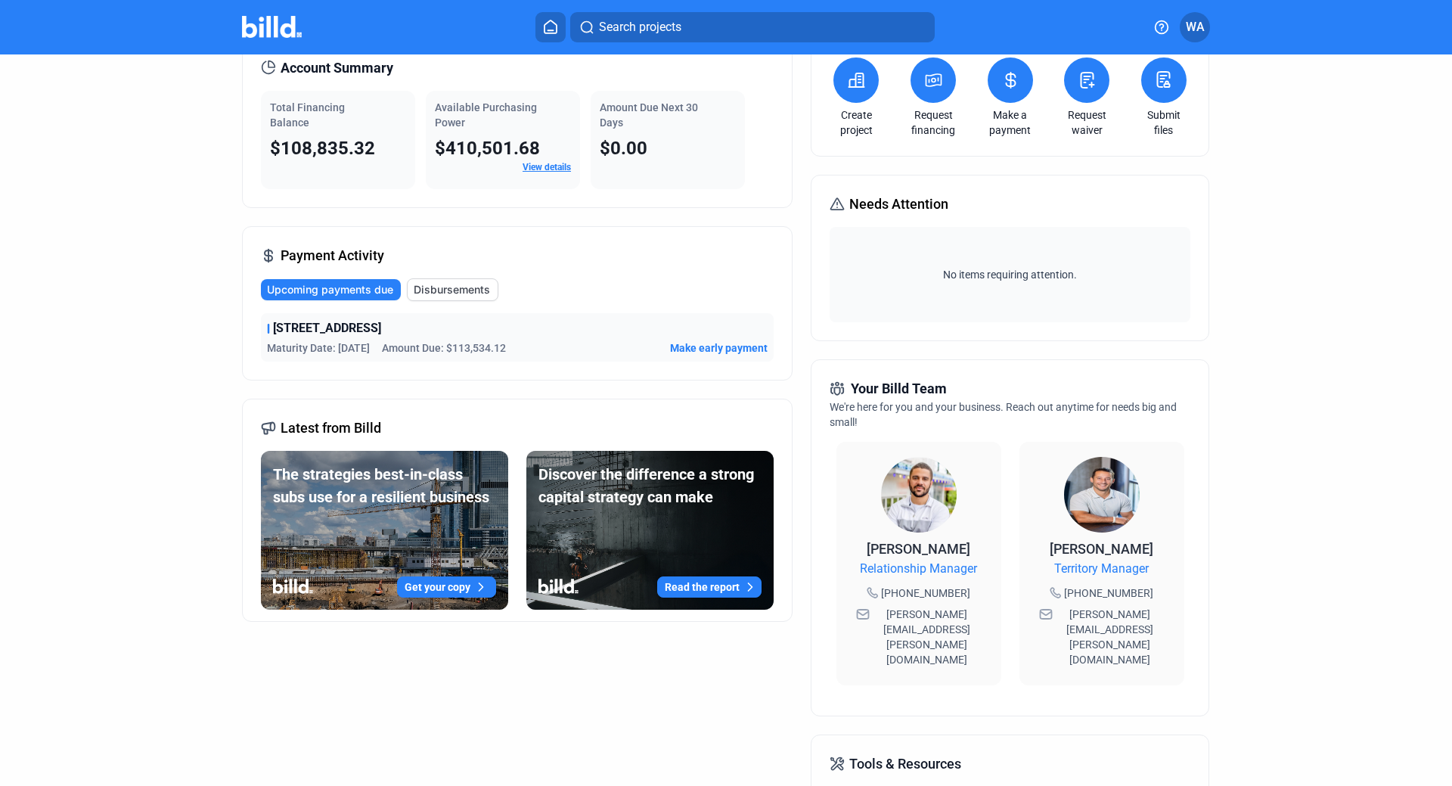
click at [579, 278] on div "Payment Activity Upcoming payments due Disbursements 32 West 91st Street - WSUR…" at bounding box center [517, 303] width 551 height 154
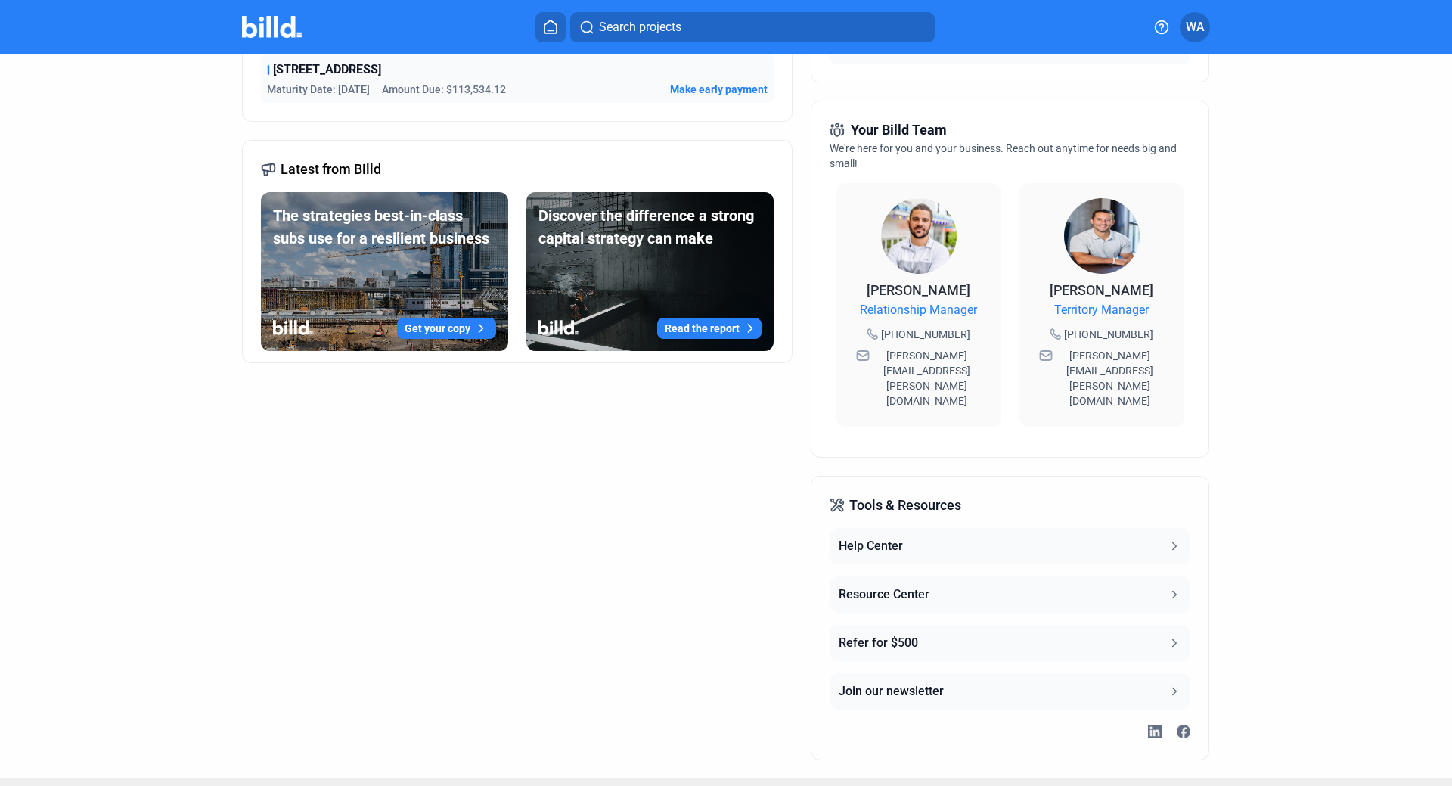
click at [363, 485] on div "Account Summary Total Financing Balance $108,835.32 Available Purchasing Power …" at bounding box center [517, 270] width 551 height 980
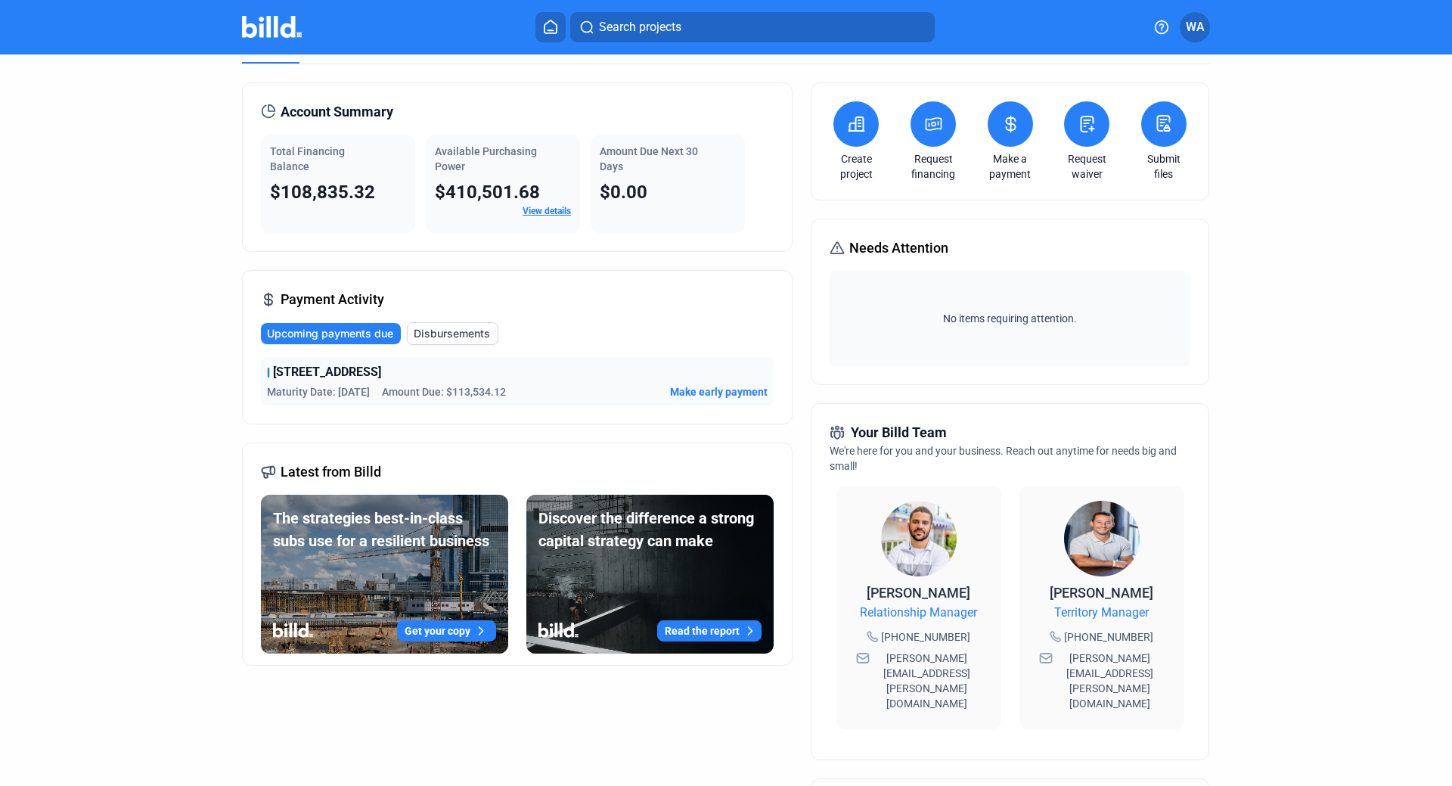
scroll to position [0, 0]
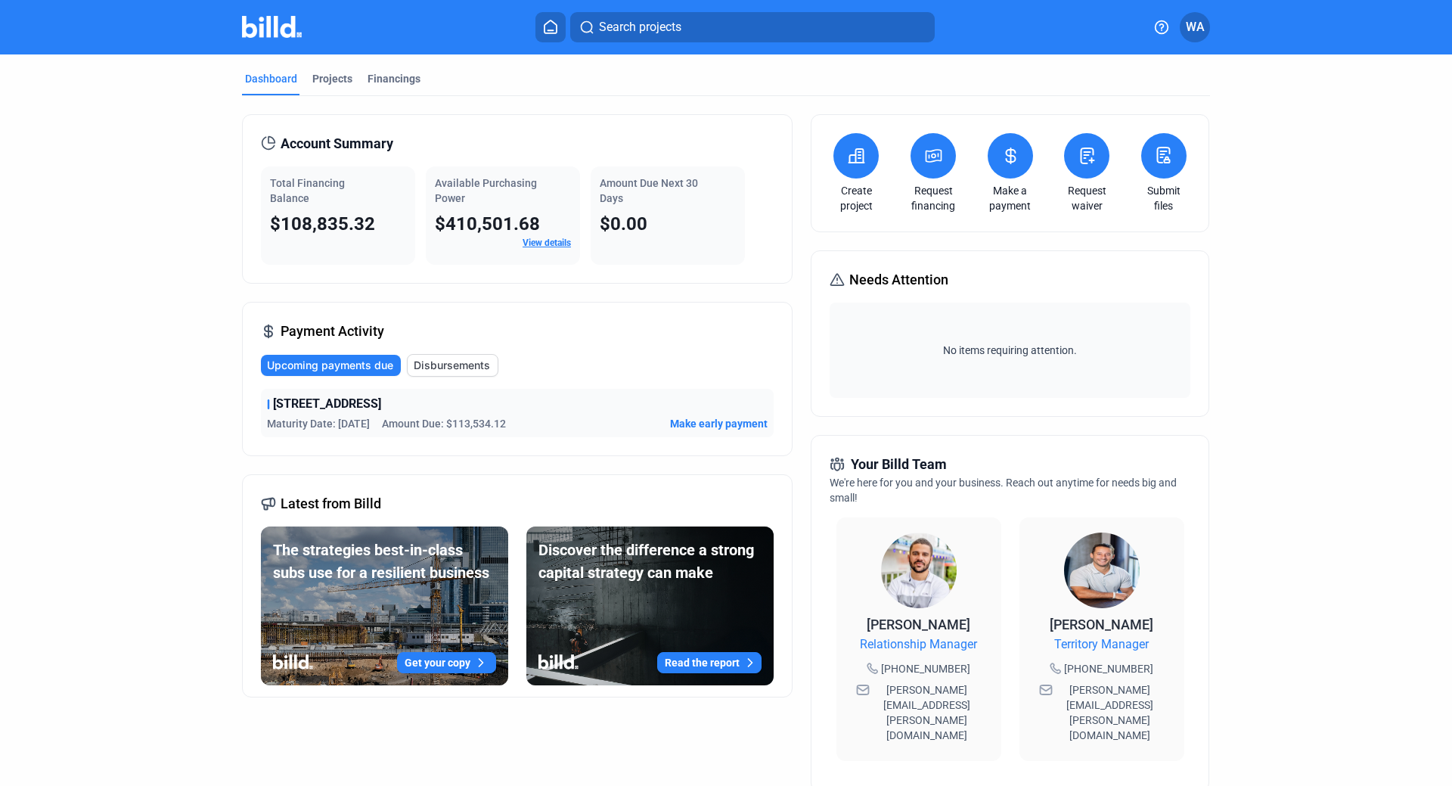
click at [552, 244] on link "View details" at bounding box center [547, 243] width 48 height 11
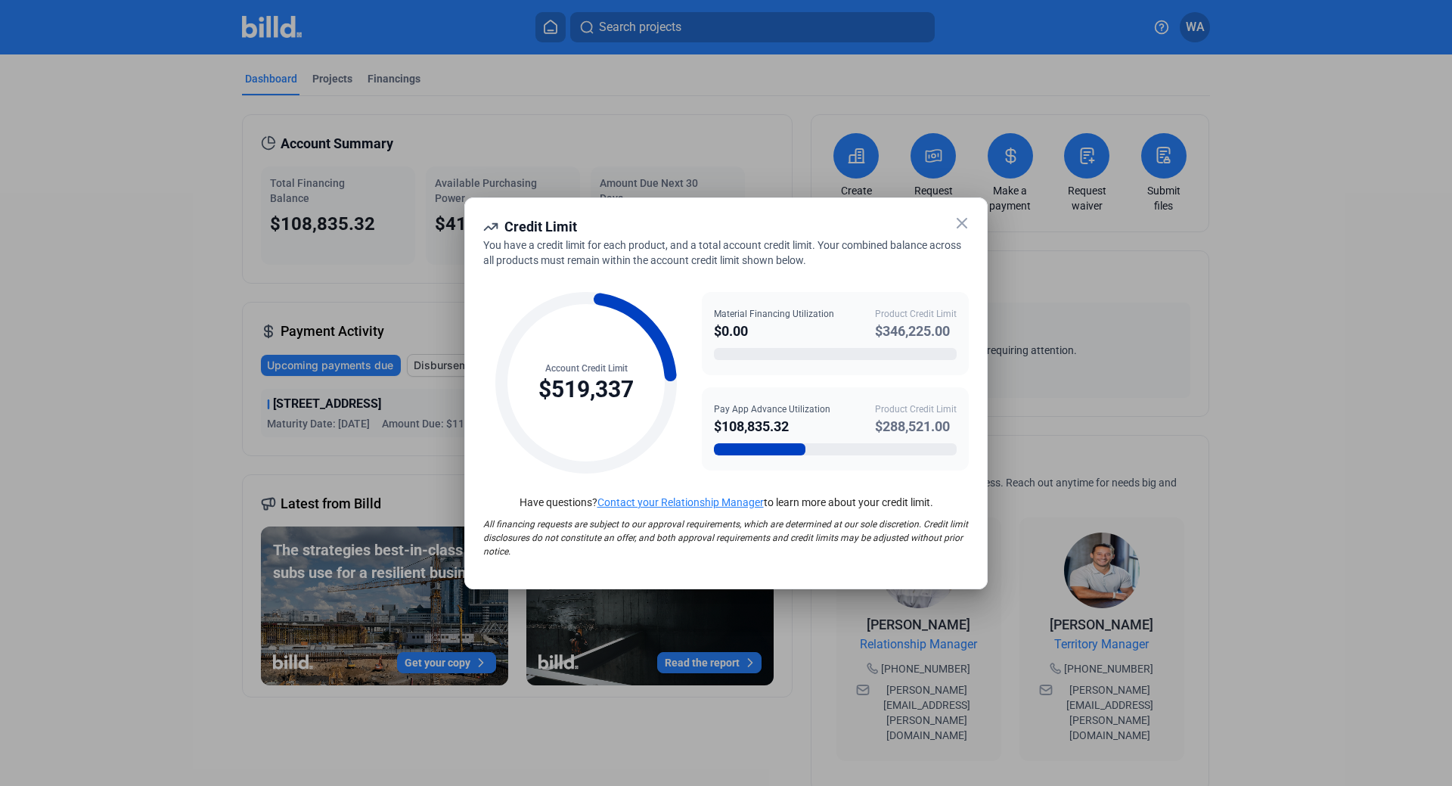
click at [961, 226] on icon at bounding box center [962, 223] width 18 height 18
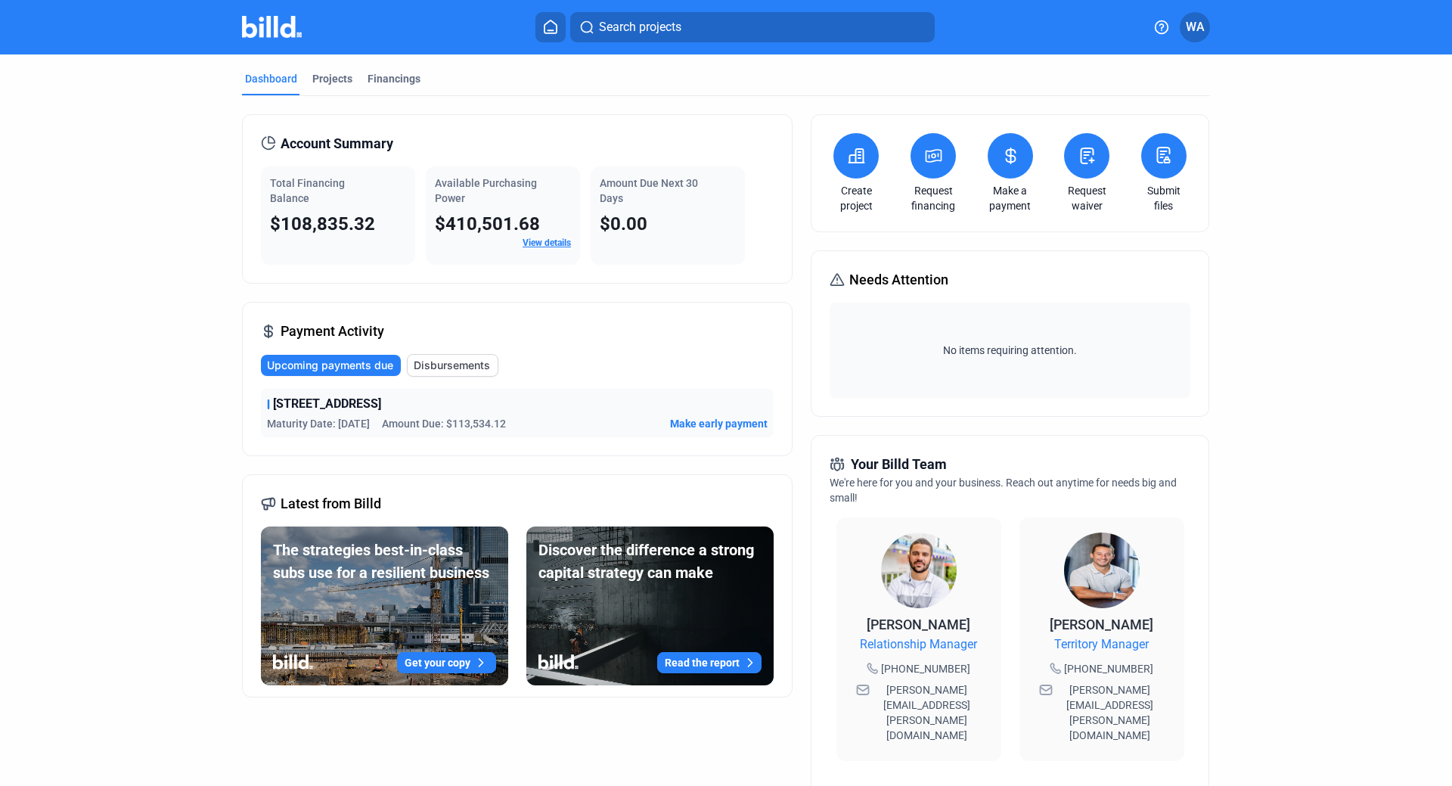
drag, startPoint x: 442, startPoint y: 73, endPoint x: 225, endPoint y: 73, distance: 217.1
click at [225, 73] on div "Dashboard Projects Financings Account Summary Total Financing Balance $108,835.…" at bounding box center [726, 583] width 1029 height 1058
click at [194, 86] on dashboard "Dashboard Projects Financings Account Summary Total Financing Balance $108,835.…" at bounding box center [726, 583] width 1307 height 1058
drag, startPoint x: 192, startPoint y: 86, endPoint x: 536, endPoint y: 69, distance: 343.8
click at [536, 69] on dashboard "Dashboard Projects Financings Account Summary Total Financing Balance $108,835.…" at bounding box center [726, 583] width 1307 height 1058
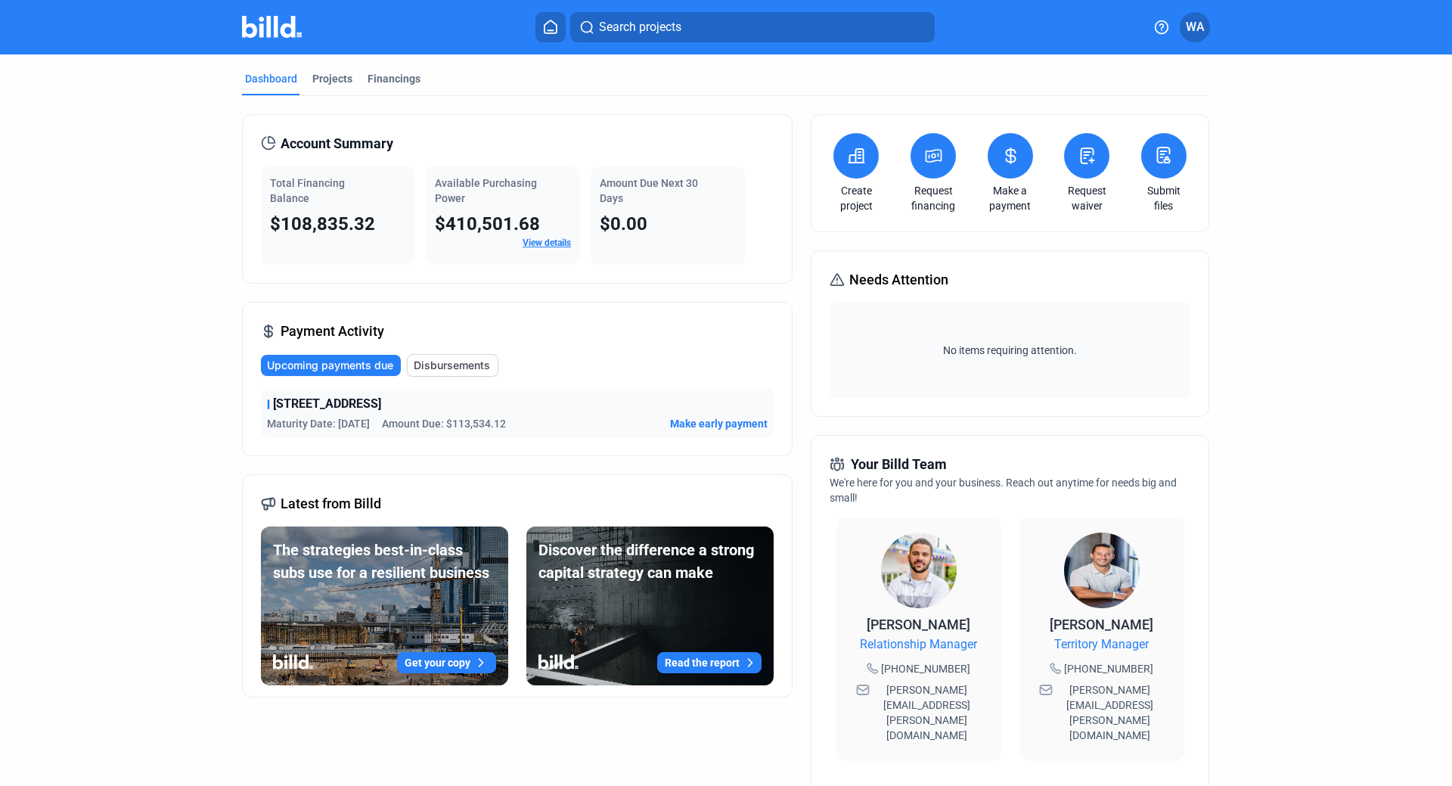
click at [1388, 194] on div "Dashboard Projects Financings Account Summary Total Financing Balance $108,835.…" at bounding box center [726, 583] width 1452 height 1058
drag, startPoint x: 478, startPoint y: 79, endPoint x: 241, endPoint y: 84, distance: 237.6
click at [242, 84] on div "Dashboard Projects Financings" at bounding box center [726, 83] width 968 height 24
click at [217, 95] on div "Dashboard Projects Financings Account Summary Total Financing Balance $108,835.…" at bounding box center [726, 583] width 1029 height 1058
click at [450, 67] on mat-tab-group "Dashboard Projects Financings Account Summary Total Financing Balance $108,835.…" at bounding box center [726, 583] width 968 height 1058
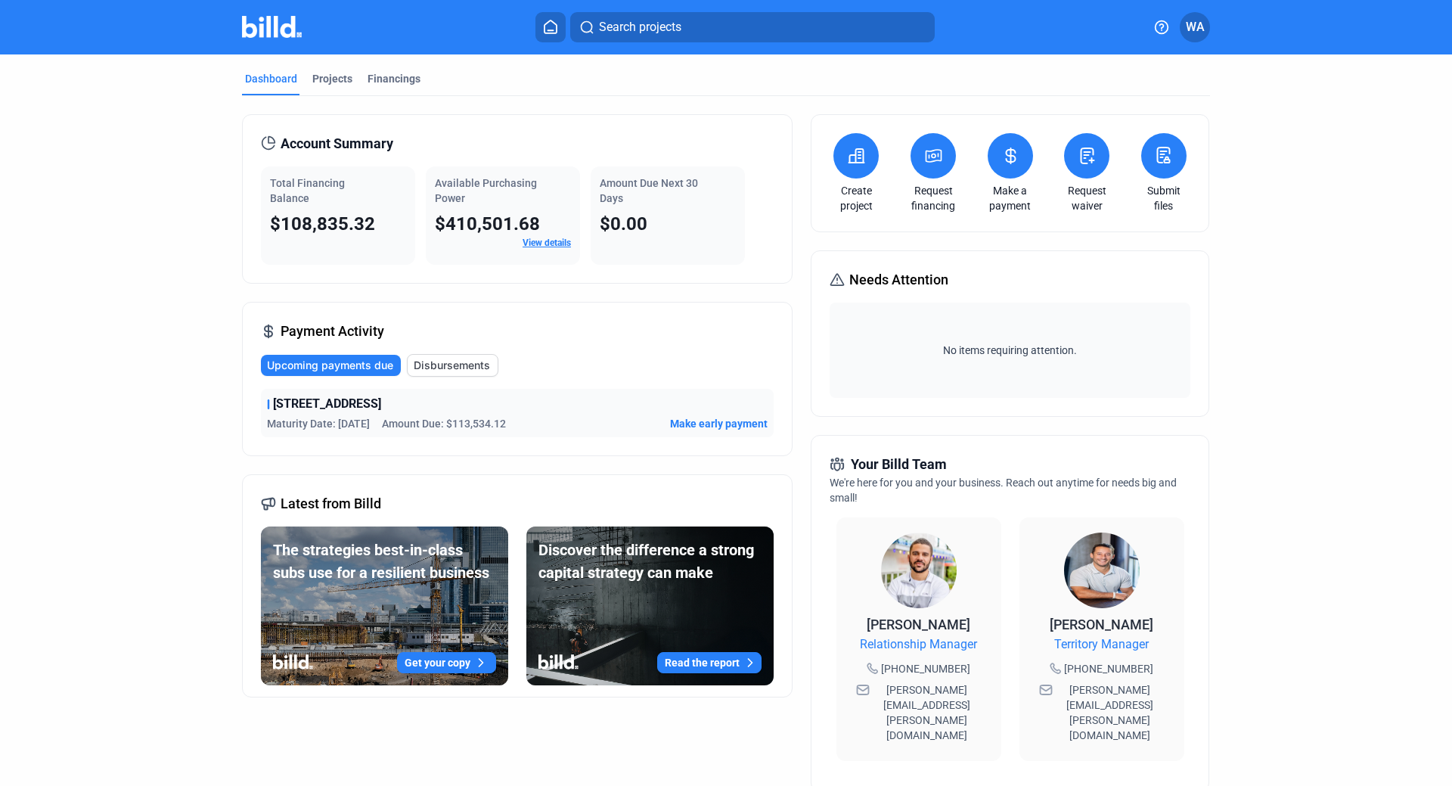
drag, startPoint x: 492, startPoint y: 82, endPoint x: 163, endPoint y: 82, distance: 329.0
click at [163, 82] on dashboard "Dashboard Projects Financings Account Summary Total Financing Balance $108,835.…" at bounding box center [726, 583] width 1307 height 1058
click at [167, 123] on dashboard "Dashboard Projects Financings Account Summary Total Financing Balance $108,835.…" at bounding box center [726, 583] width 1307 height 1058
drag, startPoint x: 439, startPoint y: 76, endPoint x: 169, endPoint y: 93, distance: 269.8
click at [169, 93] on dashboard "Dashboard Projects Financings Account Summary Total Financing Balance $108,835.…" at bounding box center [726, 583] width 1307 height 1058
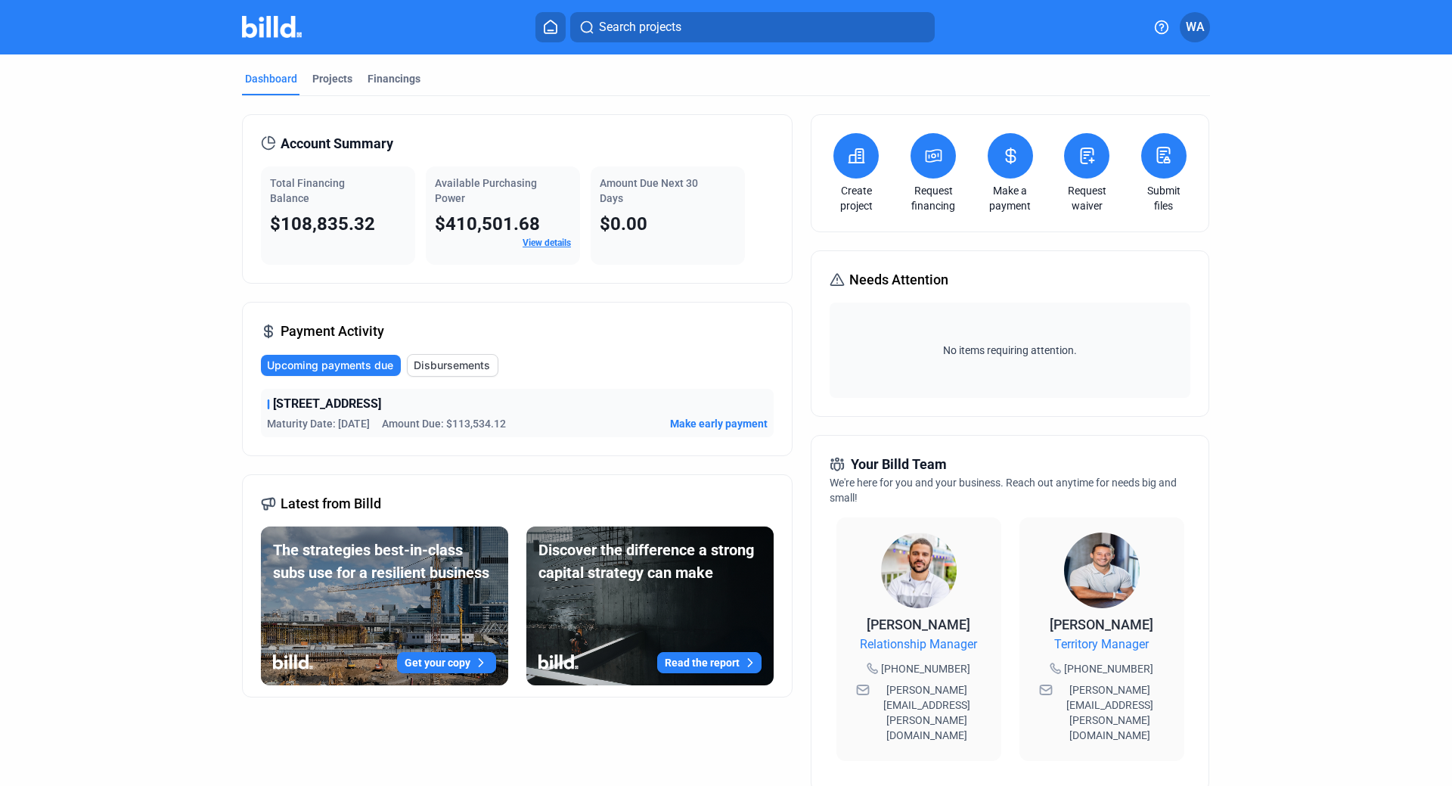
click at [151, 182] on dashboard "Dashboard Projects Financings Account Summary Total Financing Balance $108,835.…" at bounding box center [726, 583] width 1307 height 1058
click at [147, 193] on dashboard "Dashboard Projects Financings Account Summary Total Financing Balance $108,835.…" at bounding box center [726, 583] width 1307 height 1058
click at [1270, 197] on dashboard "Dashboard Projects Financings Account Summary Total Financing Balance $108,835.…" at bounding box center [726, 583] width 1307 height 1058
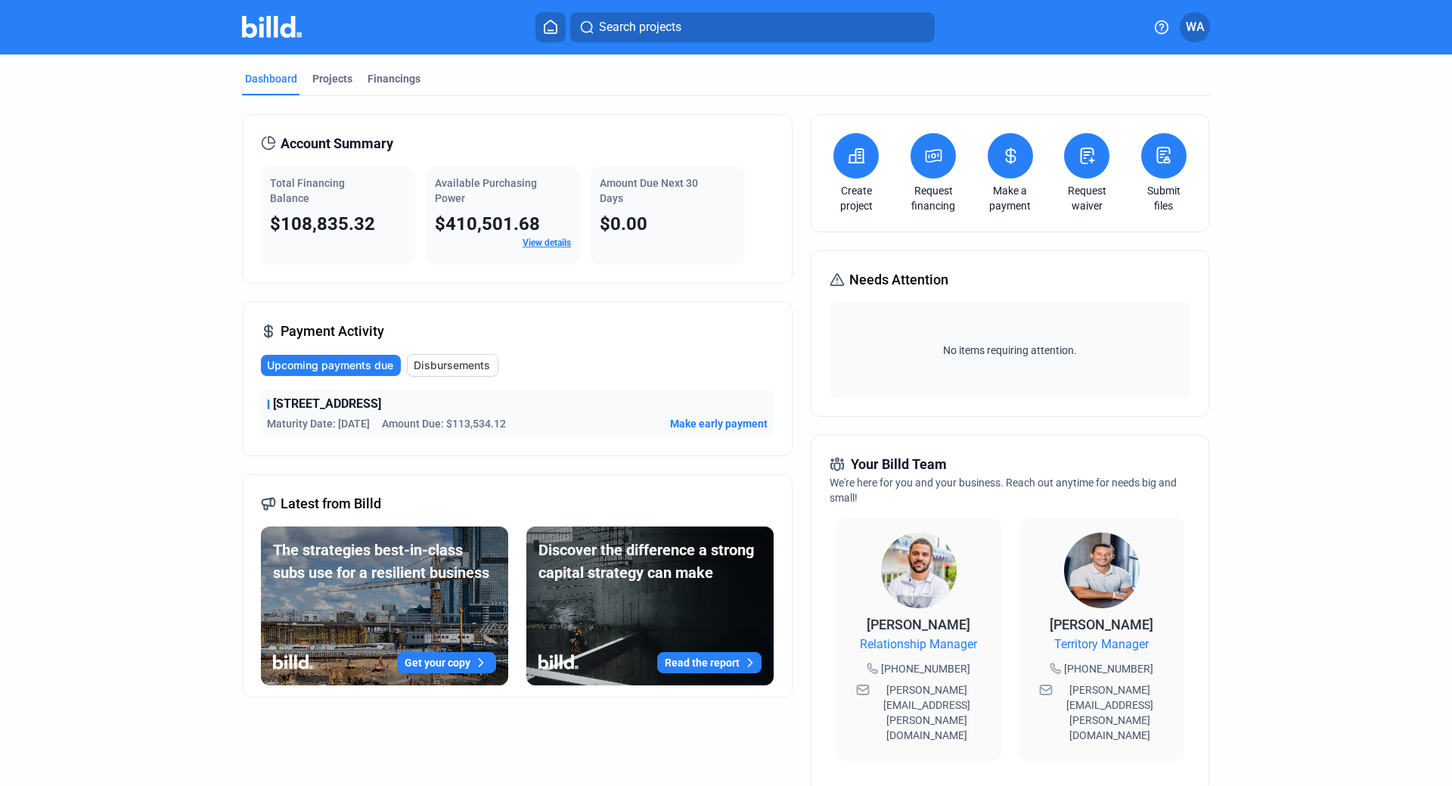
click at [519, 97] on div "Account Summary Total Financing Balance $108,835.32 Available Purchasing Power …" at bounding box center [726, 604] width 968 height 1017
click at [59, 153] on div "Dashboard Projects Financings Account Summary Total Financing Balance $108,835.…" at bounding box center [726, 583] width 1452 height 1058
drag, startPoint x: 1273, startPoint y: 183, endPoint x: 1284, endPoint y: 237, distance: 54.7
click at [1273, 183] on dashboard "Dashboard Projects Financings Account Summary Total Financing Balance $108,835.…" at bounding box center [726, 583] width 1307 height 1058
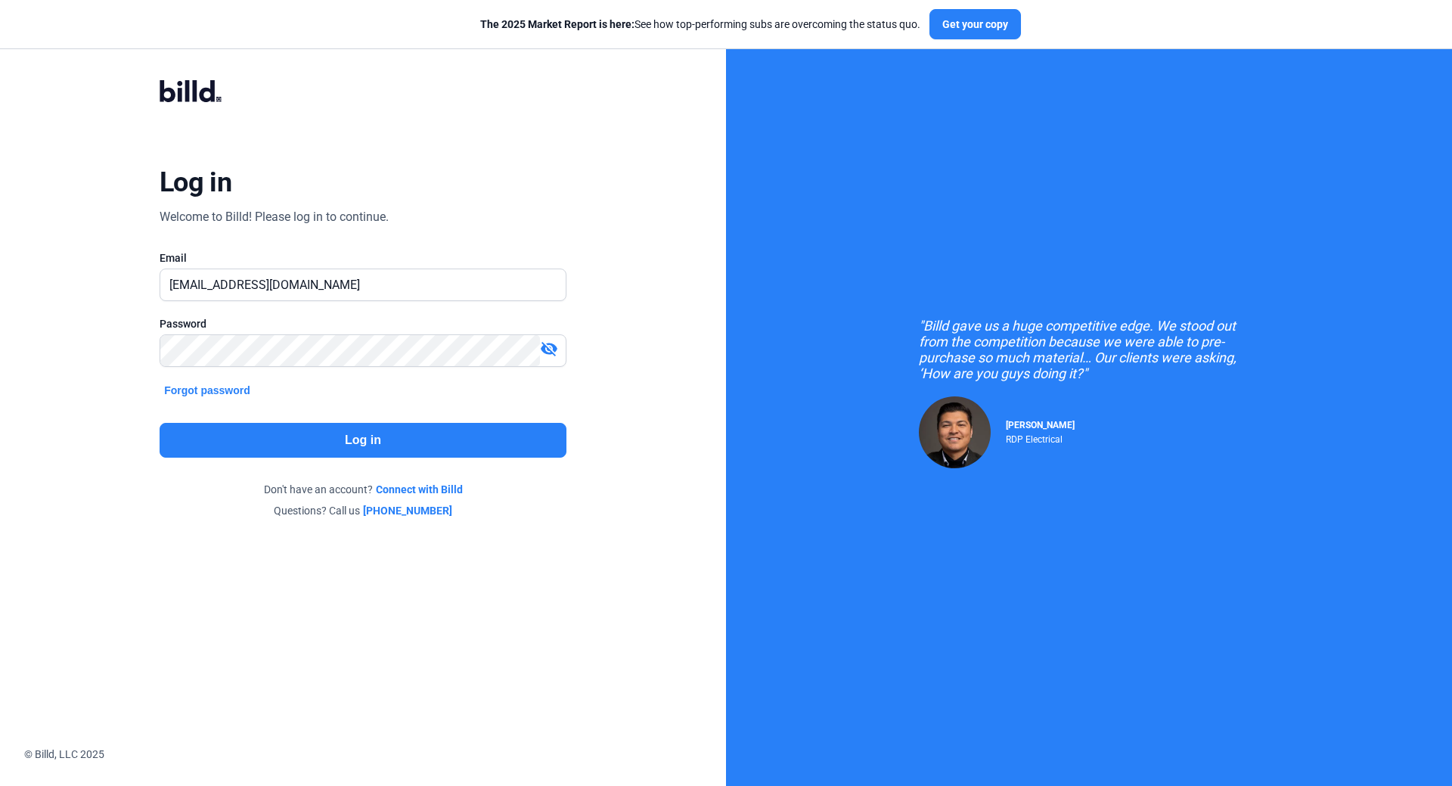
click at [386, 430] on button "Log in" at bounding box center [363, 440] width 407 height 35
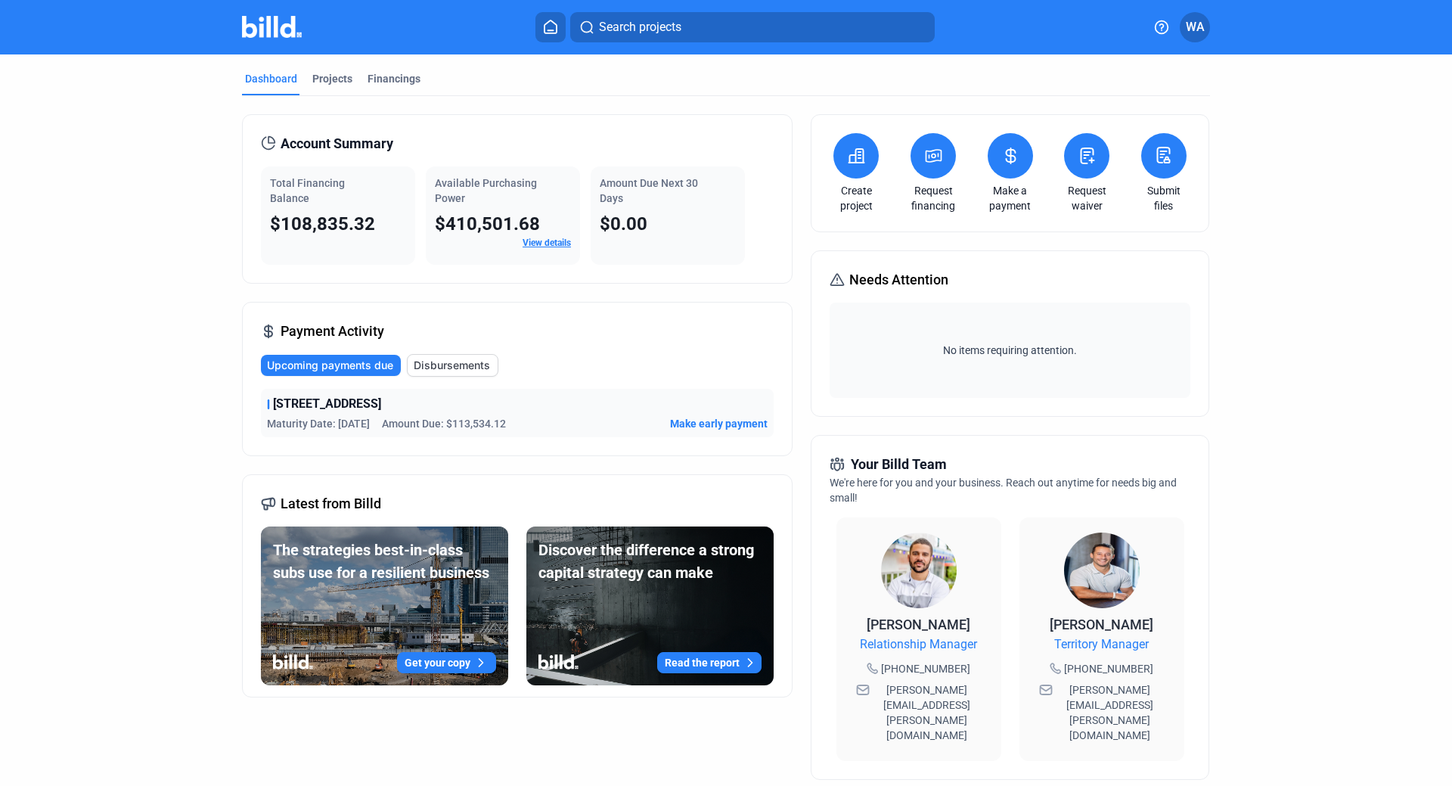
click at [1287, 256] on dashboard "Dashboard Projects Financings Account Summary Total Financing Balance $108,835.…" at bounding box center [726, 577] width 1307 height 1046
drag, startPoint x: 1291, startPoint y: 256, endPoint x: 1345, endPoint y: 64, distance: 199.5
click at [1291, 256] on dashboard "Dashboard Projects Financings Account Summary Total Financing Balance $108,835.…" at bounding box center [726, 577] width 1307 height 1046
